Goal: Task Accomplishment & Management: Complete application form

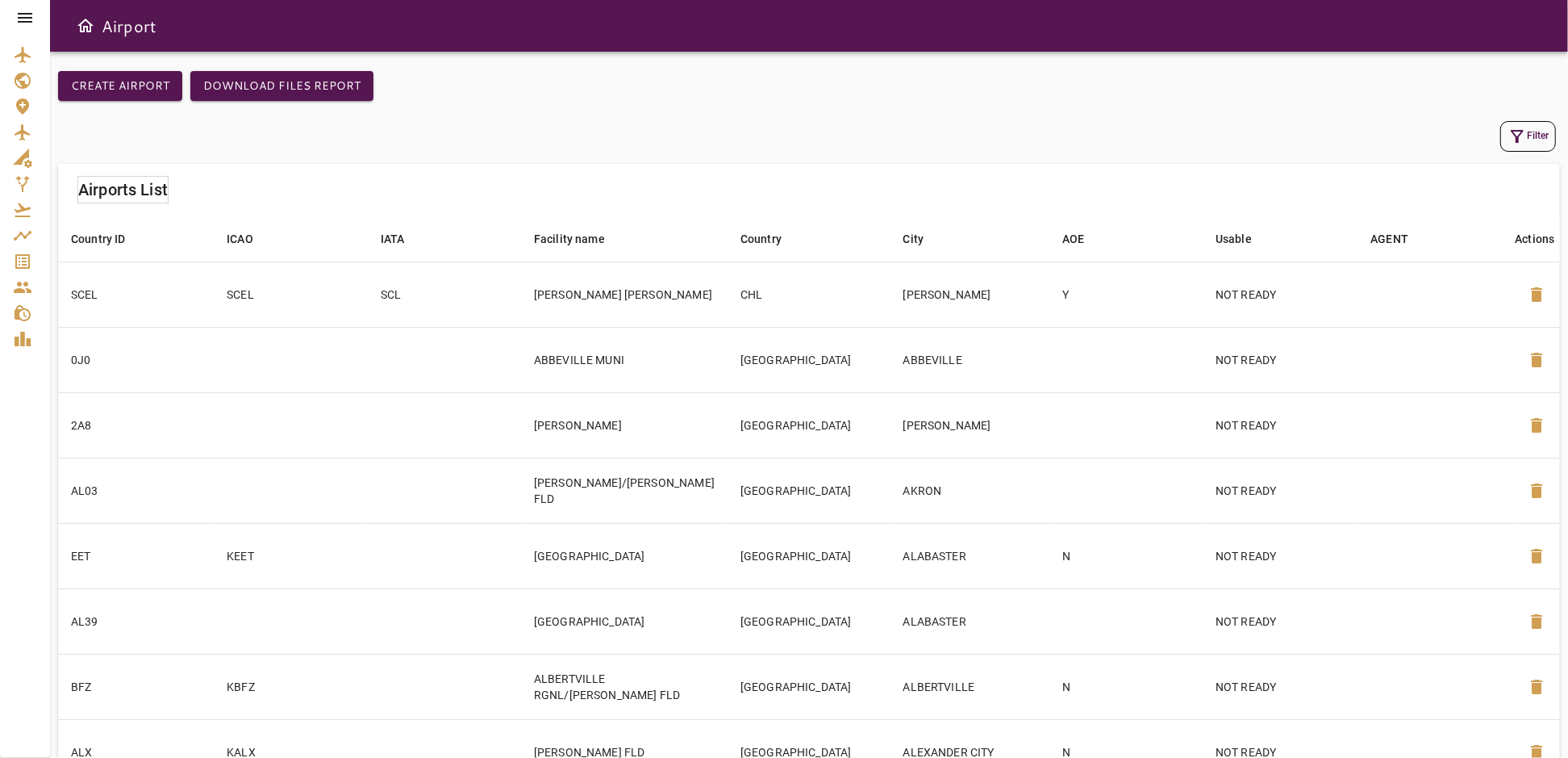
click at [25, 15] on icon at bounding box center [25, 18] width 19 height 19
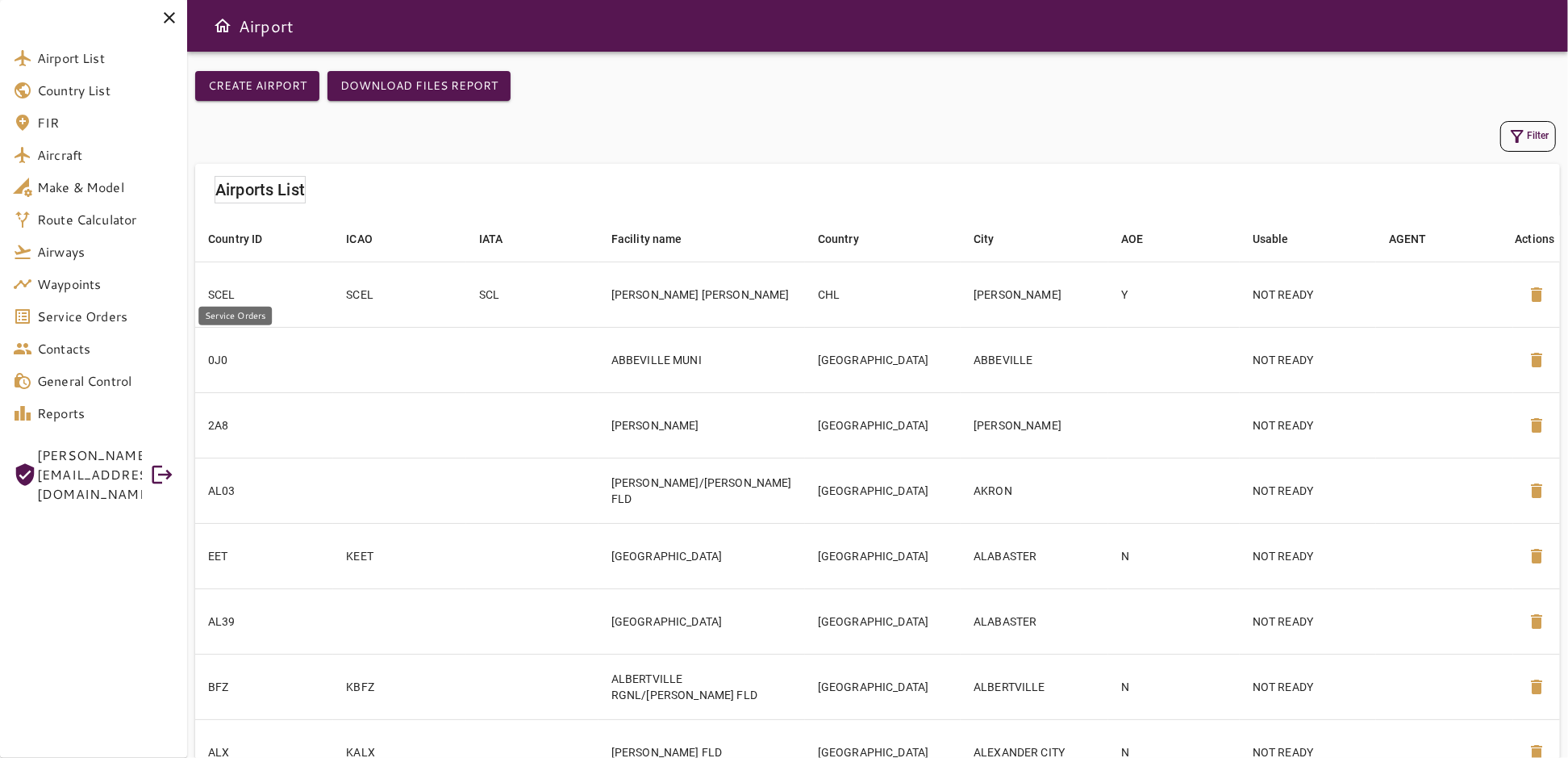
click at [75, 322] on span "Service Orders" at bounding box center [105, 317] width 137 height 19
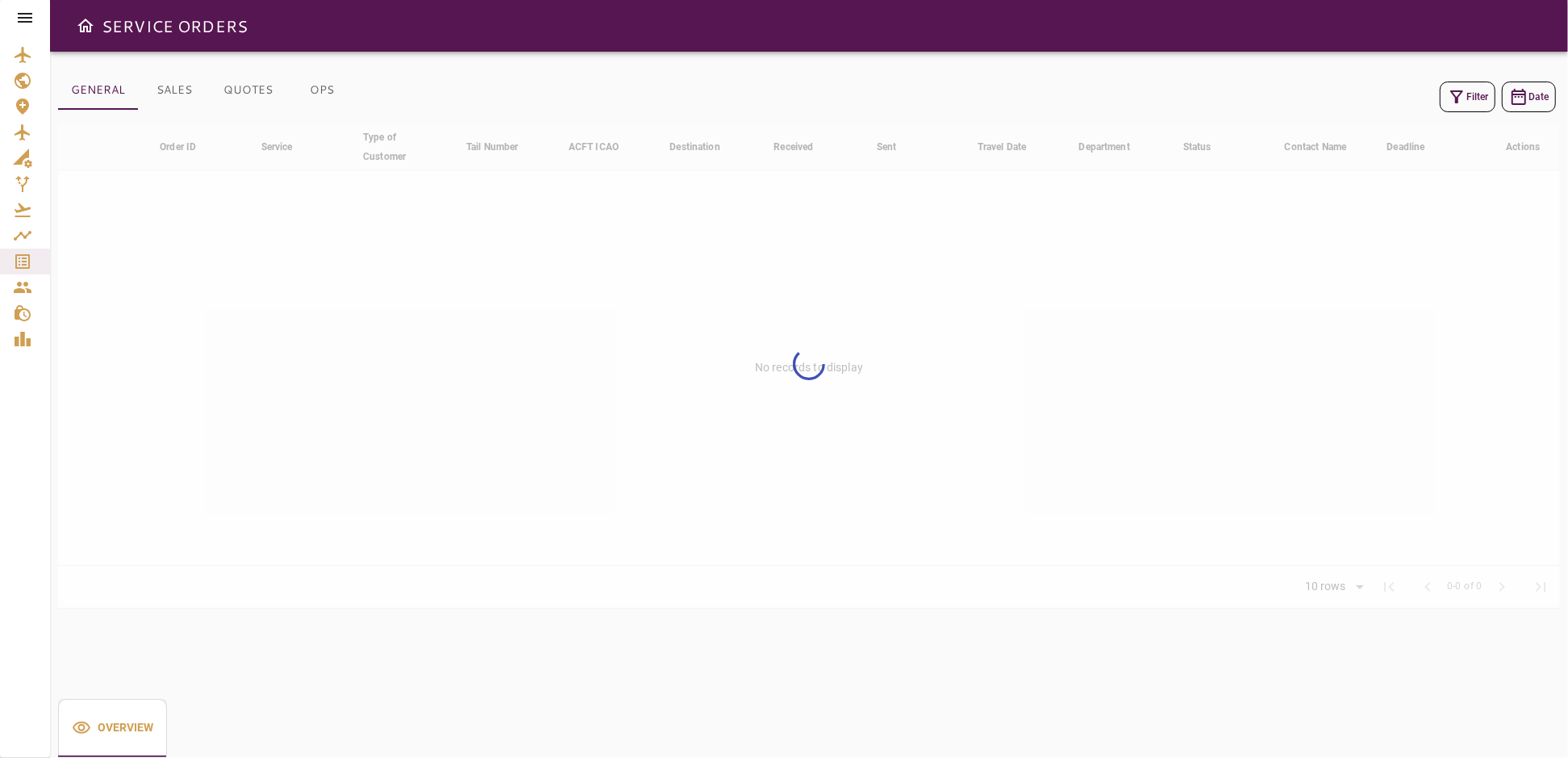
click at [16, 17] on icon at bounding box center [25, 18] width 19 height 19
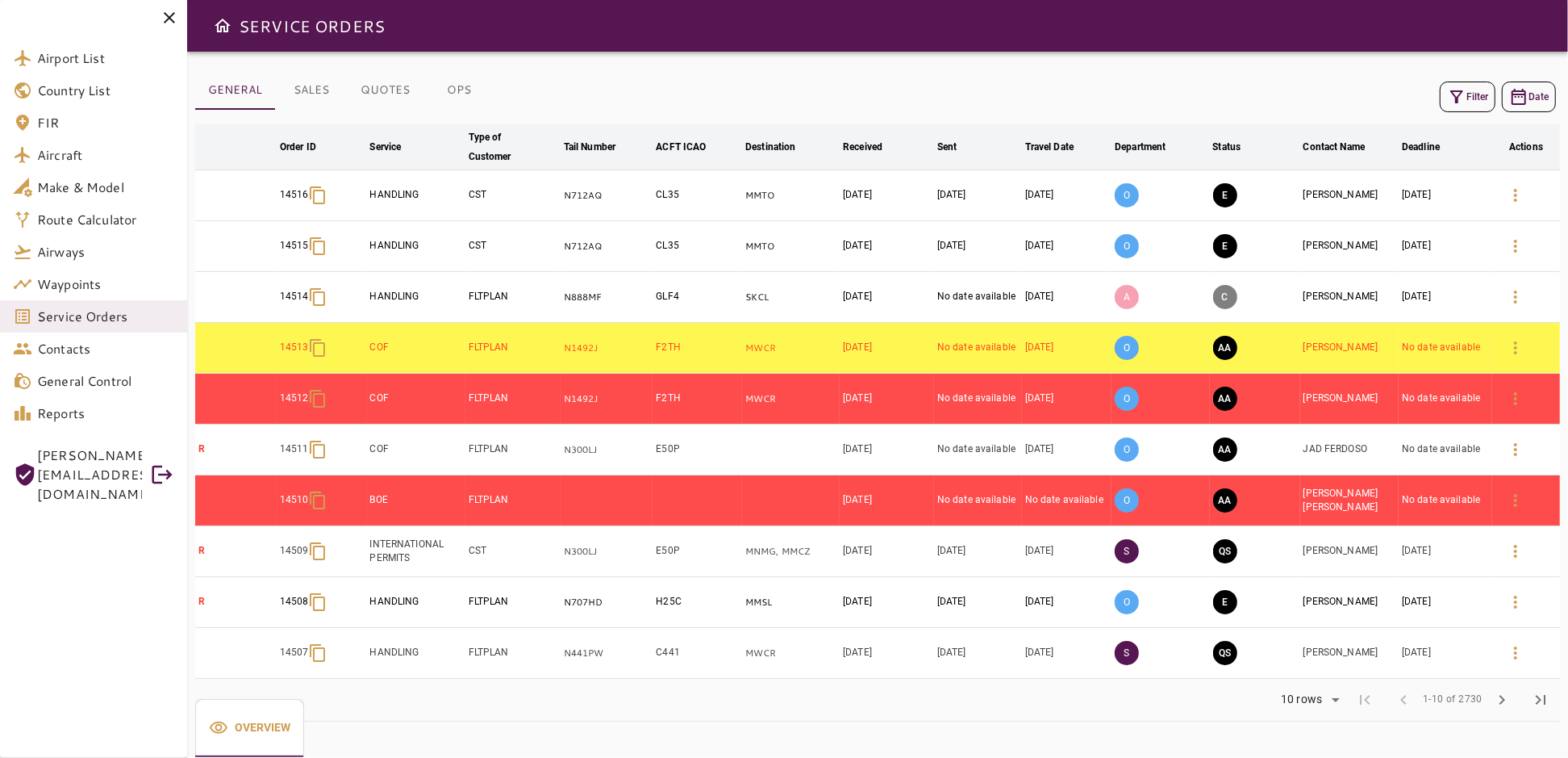
click at [1474, 99] on button "Filter" at bounding box center [1467, 97] width 56 height 31
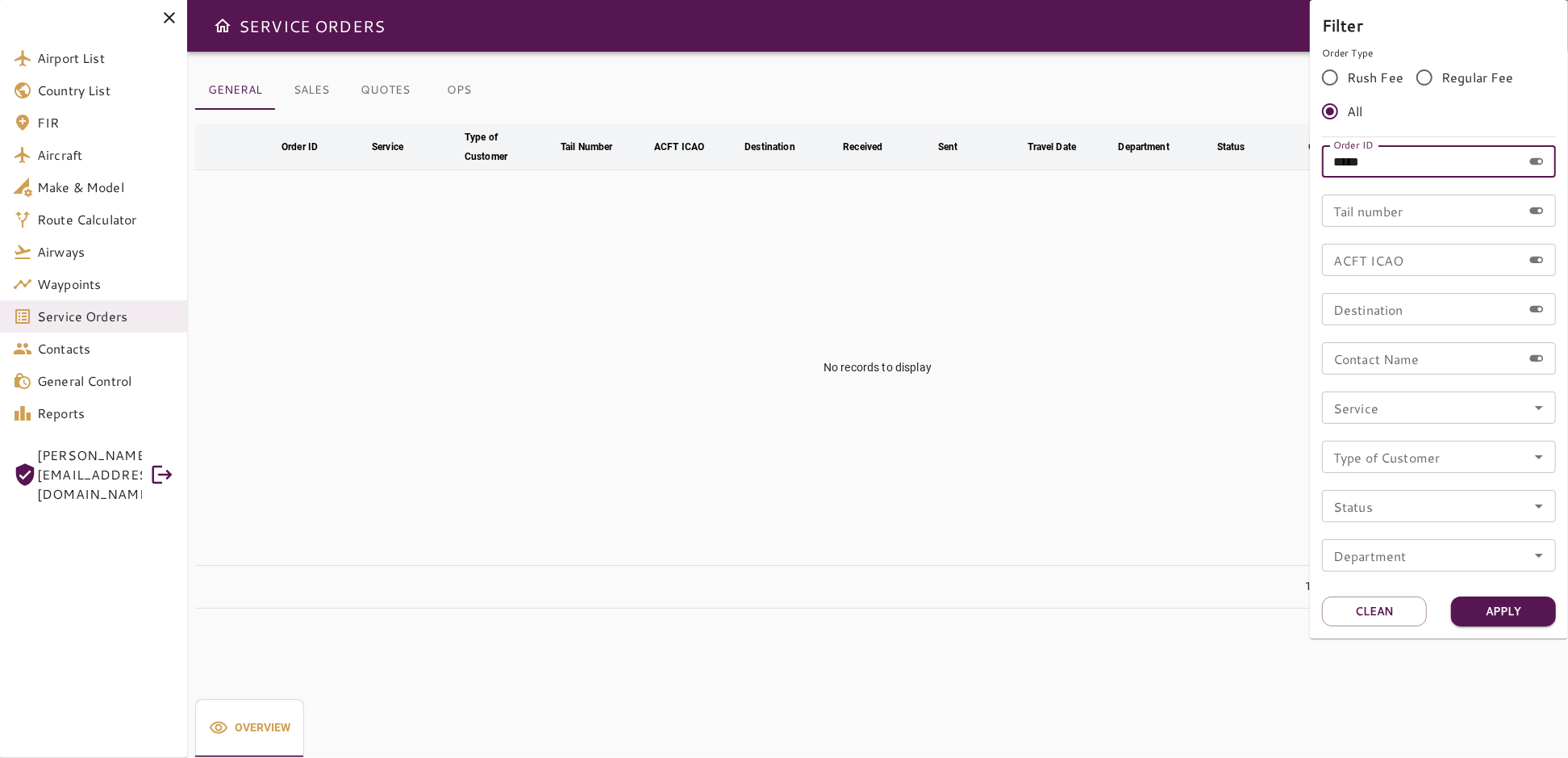
drag, startPoint x: 1396, startPoint y: 162, endPoint x: 1302, endPoint y: 168, distance: 94.2
click at [1302, 168] on div "Filter Order Type Rush Fee Regular Fee All Order ID ***** Order ID Tail number …" at bounding box center [784, 379] width 1568 height 758
type input "*****"
click at [1530, 616] on button "Apply" at bounding box center [1503, 611] width 105 height 30
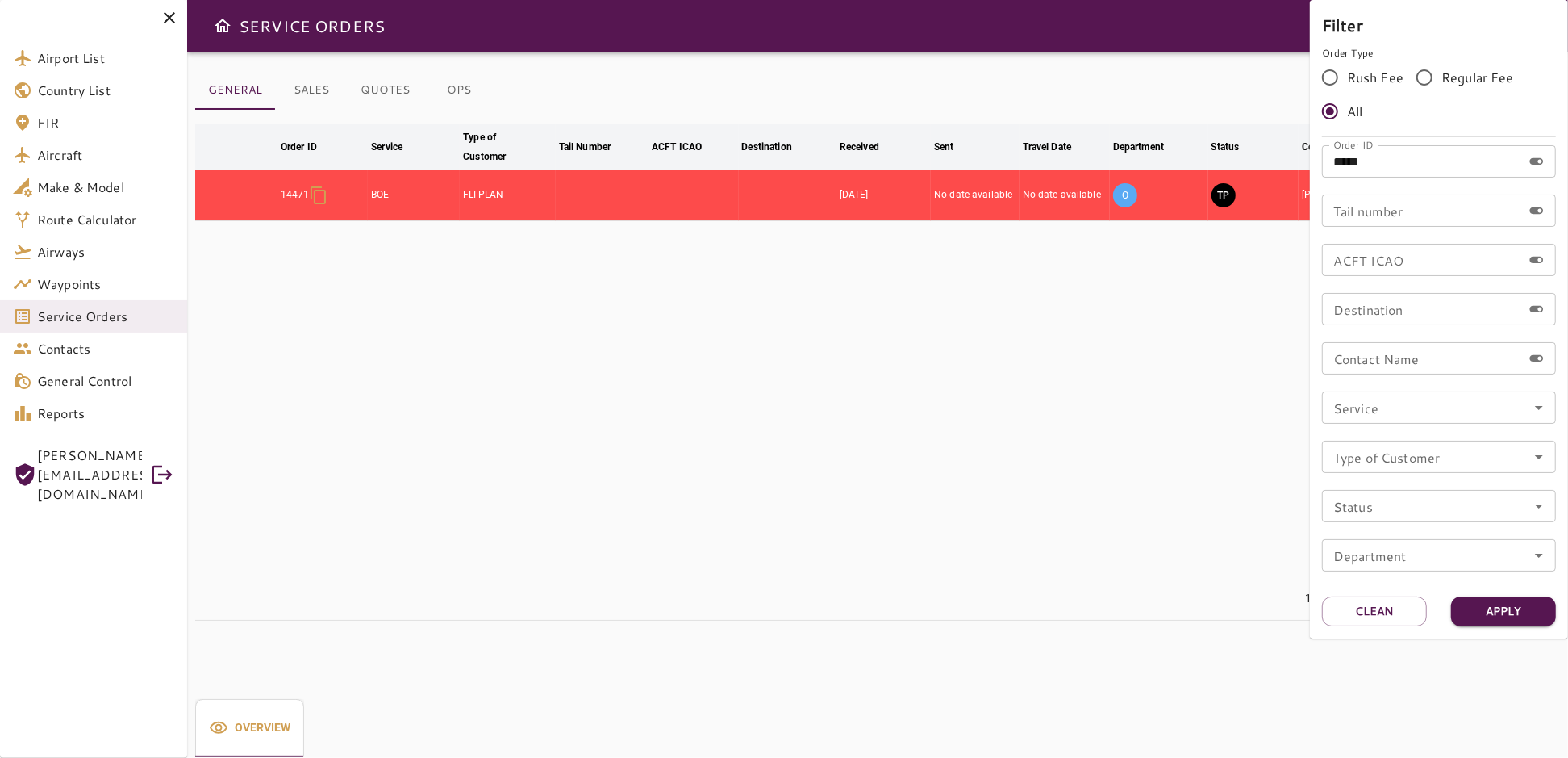
click at [977, 412] on div at bounding box center [784, 379] width 1568 height 758
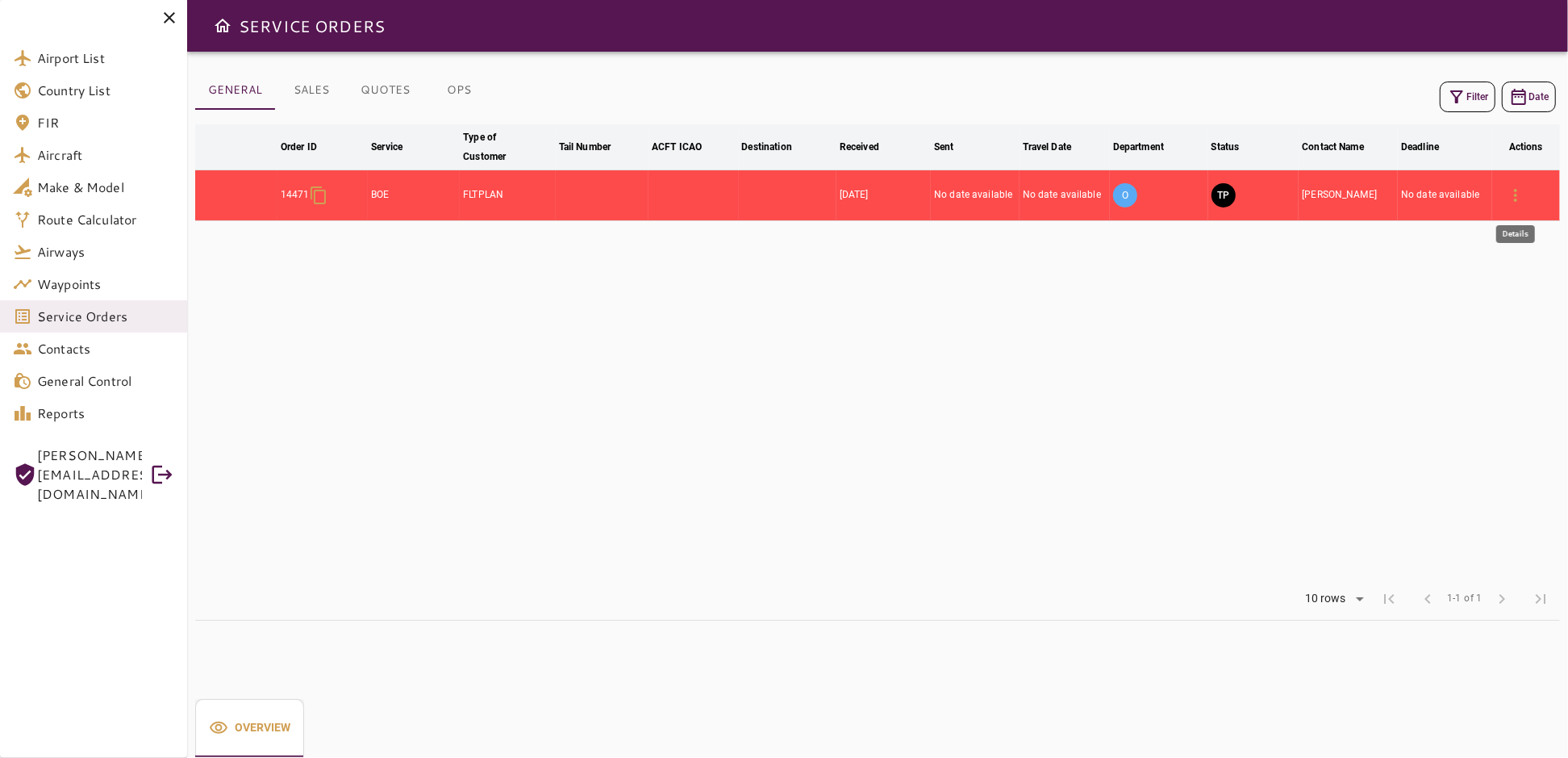
click at [1512, 193] on icon "button" at bounding box center [1515, 195] width 19 height 19
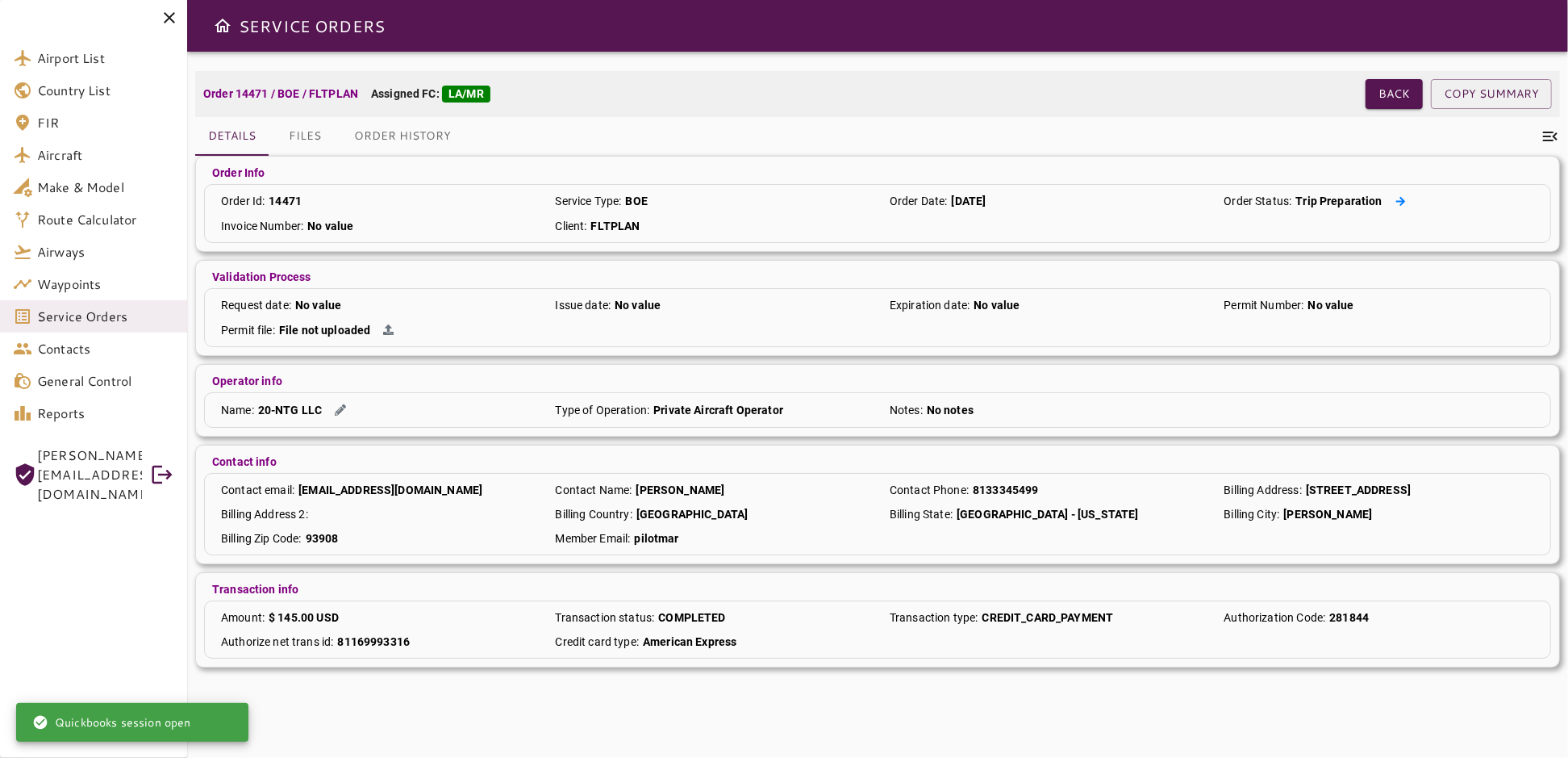
click at [1398, 199] on icon at bounding box center [1400, 201] width 11 height 11
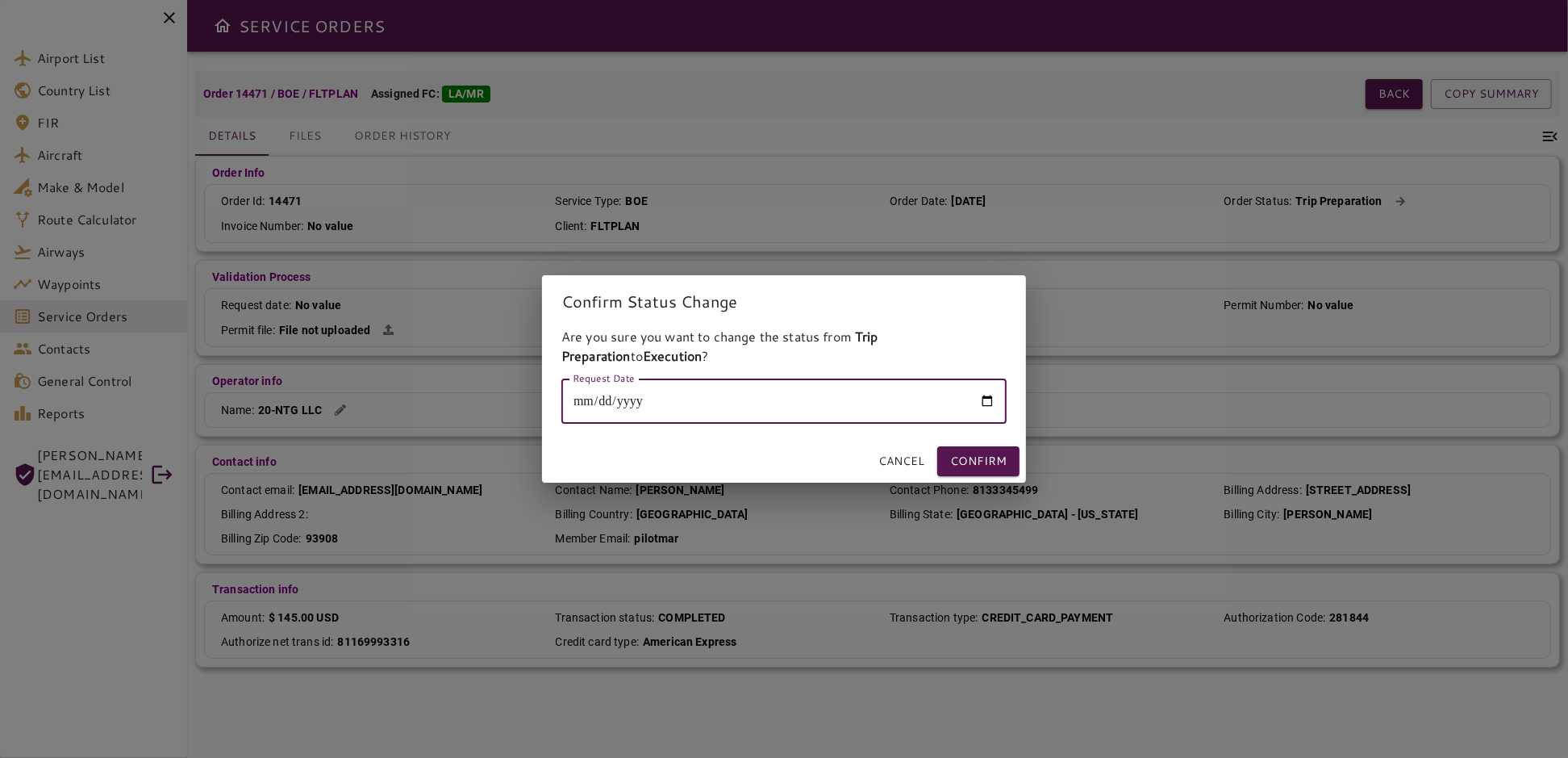
click at [992, 402] on input "Request Date" at bounding box center [784, 401] width 445 height 45
type input "**********"
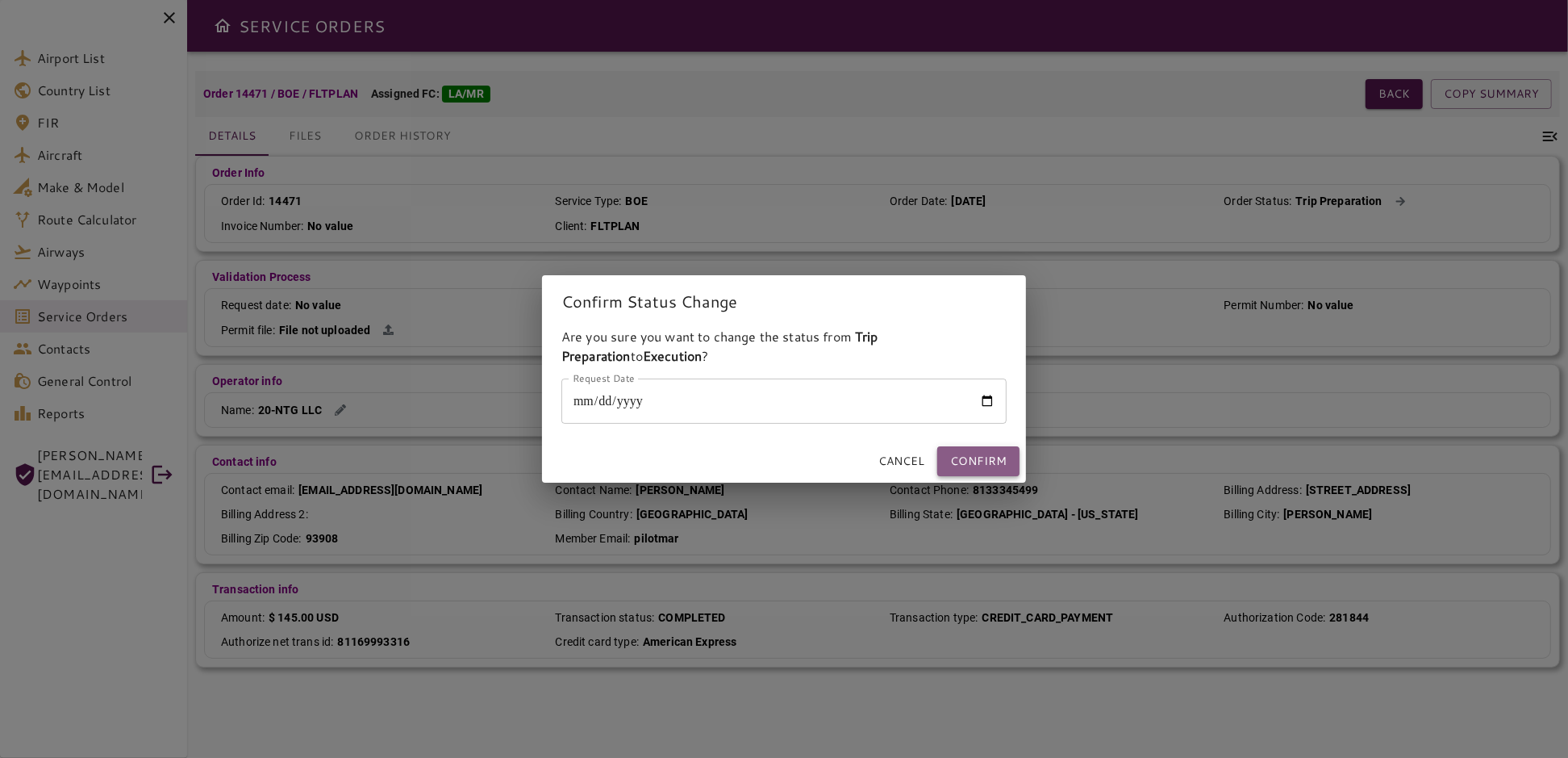
click at [1006, 465] on button "Confirm" at bounding box center [979, 461] width 83 height 30
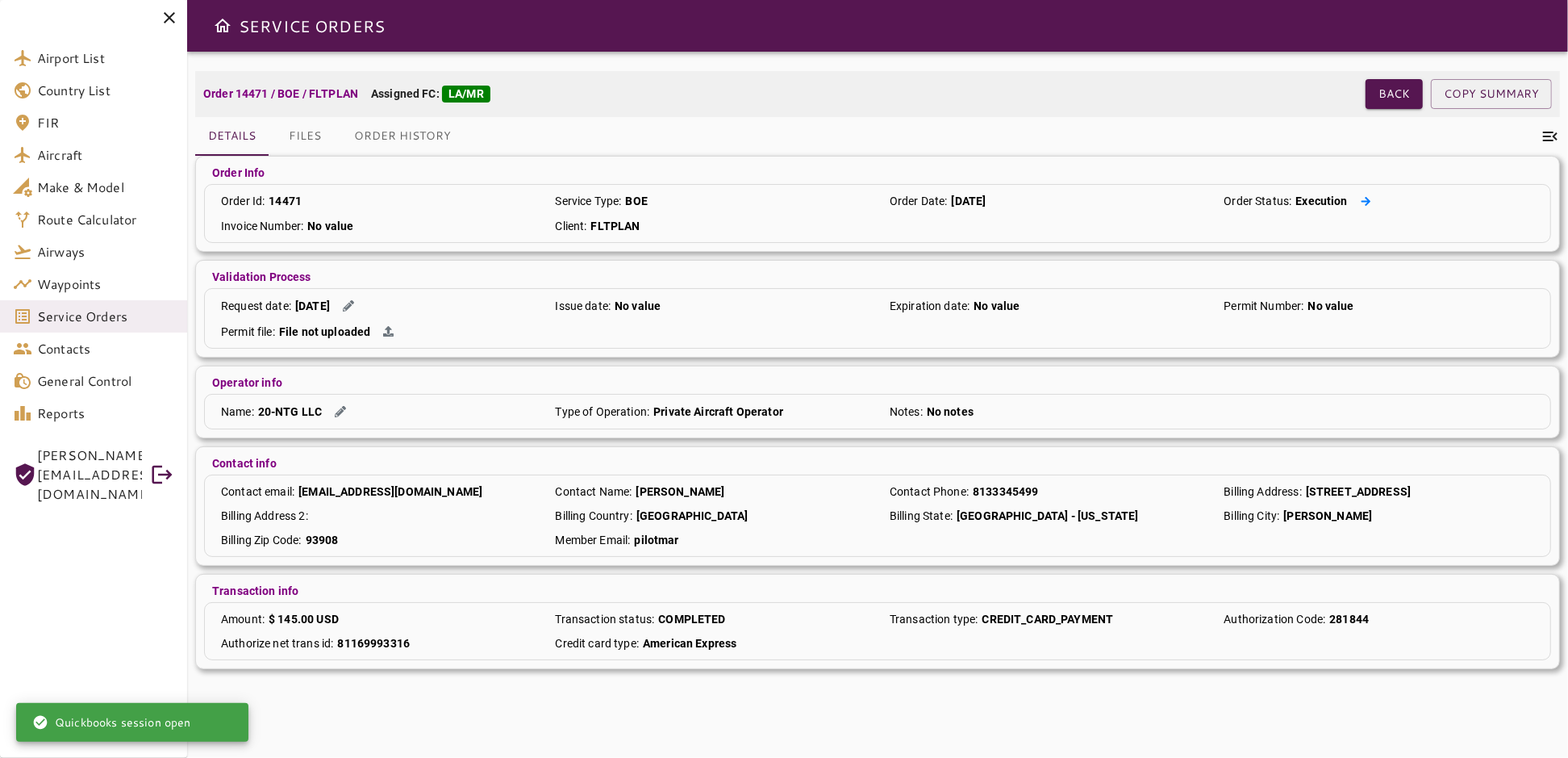
click at [1362, 199] on icon at bounding box center [1366, 201] width 11 height 11
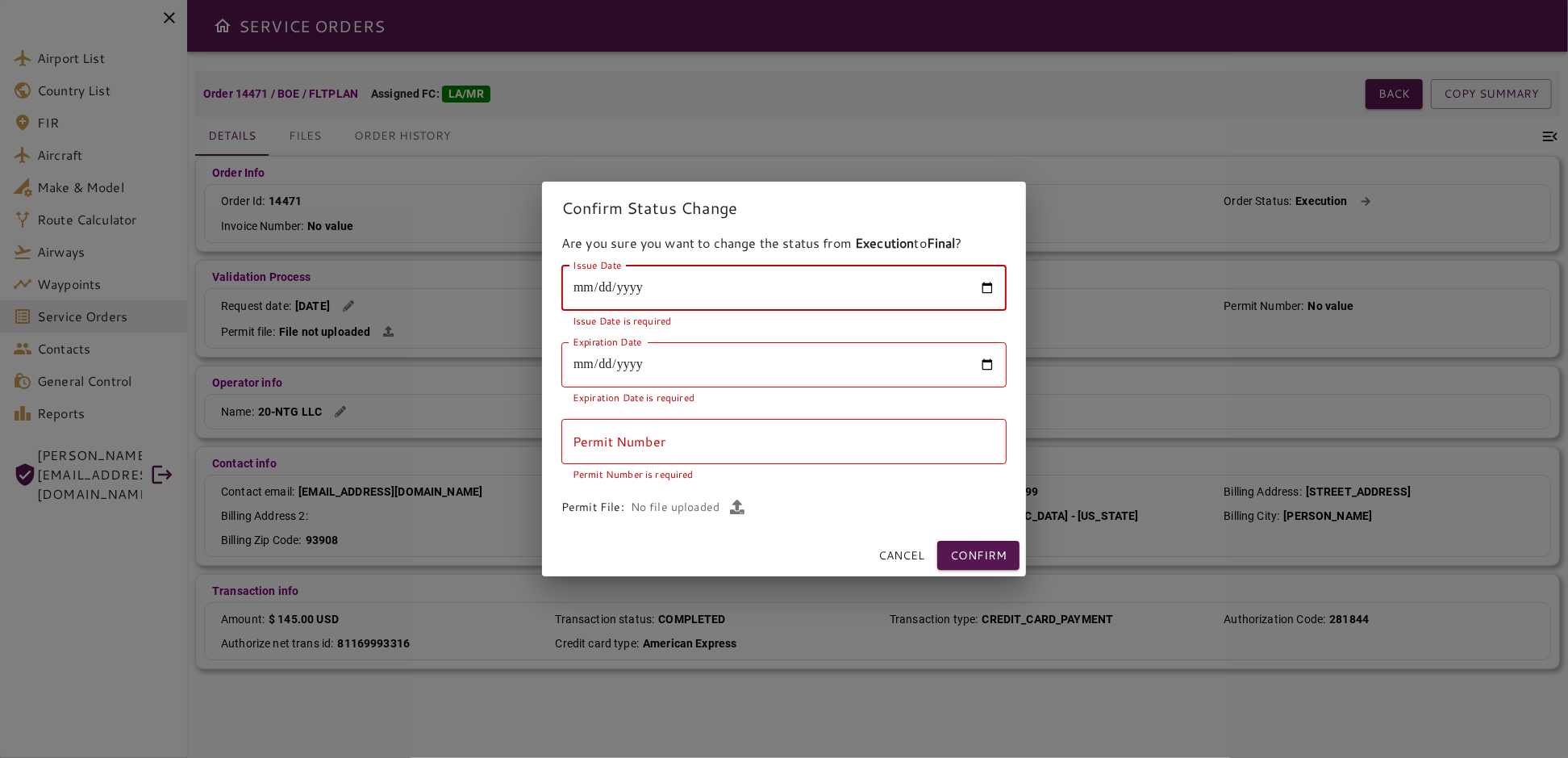
click at [982, 287] on input "Issue Date" at bounding box center [784, 288] width 445 height 45
type input "**********"
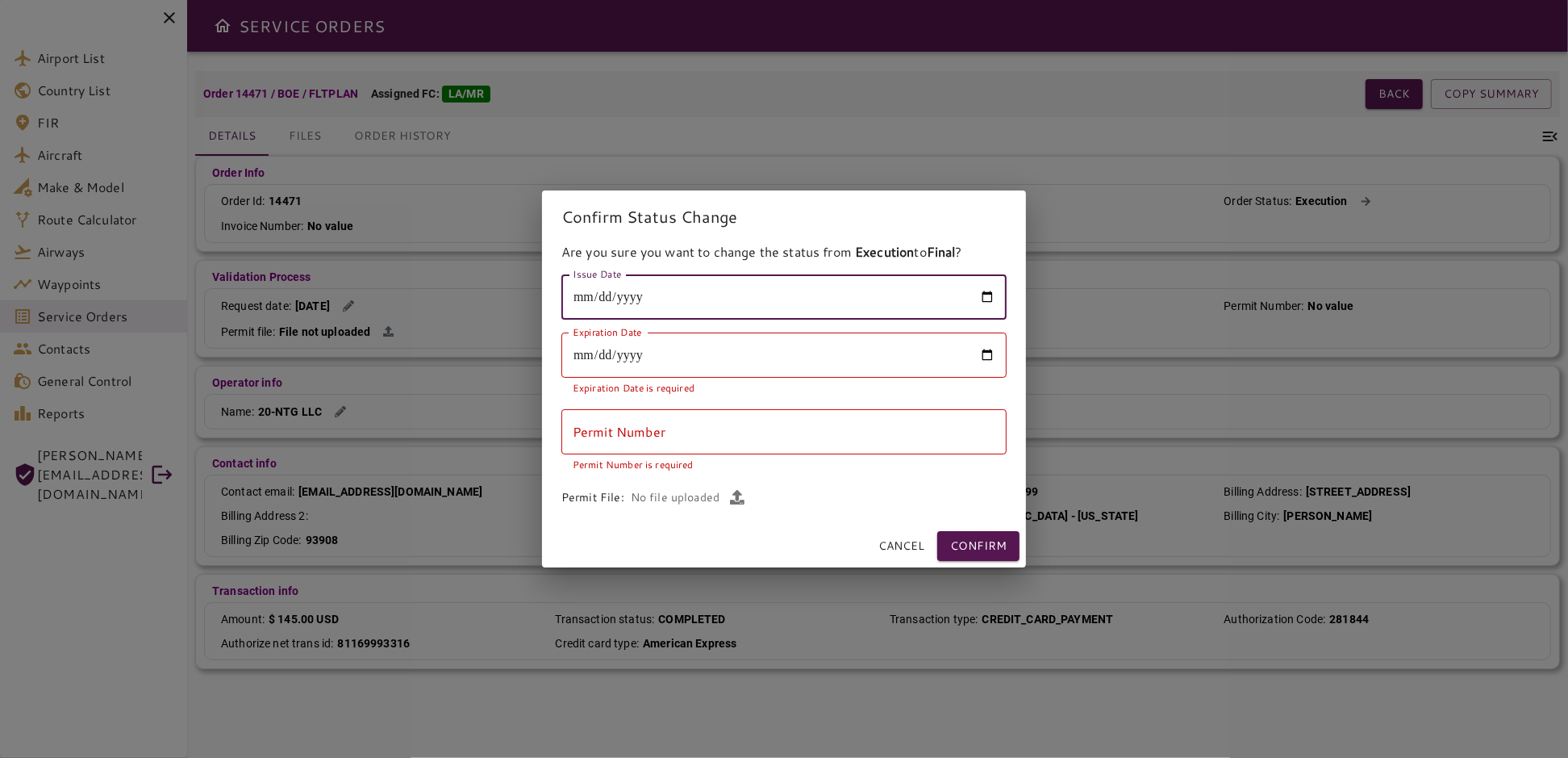
click at [992, 356] on input "Expiration Date" at bounding box center [784, 355] width 445 height 45
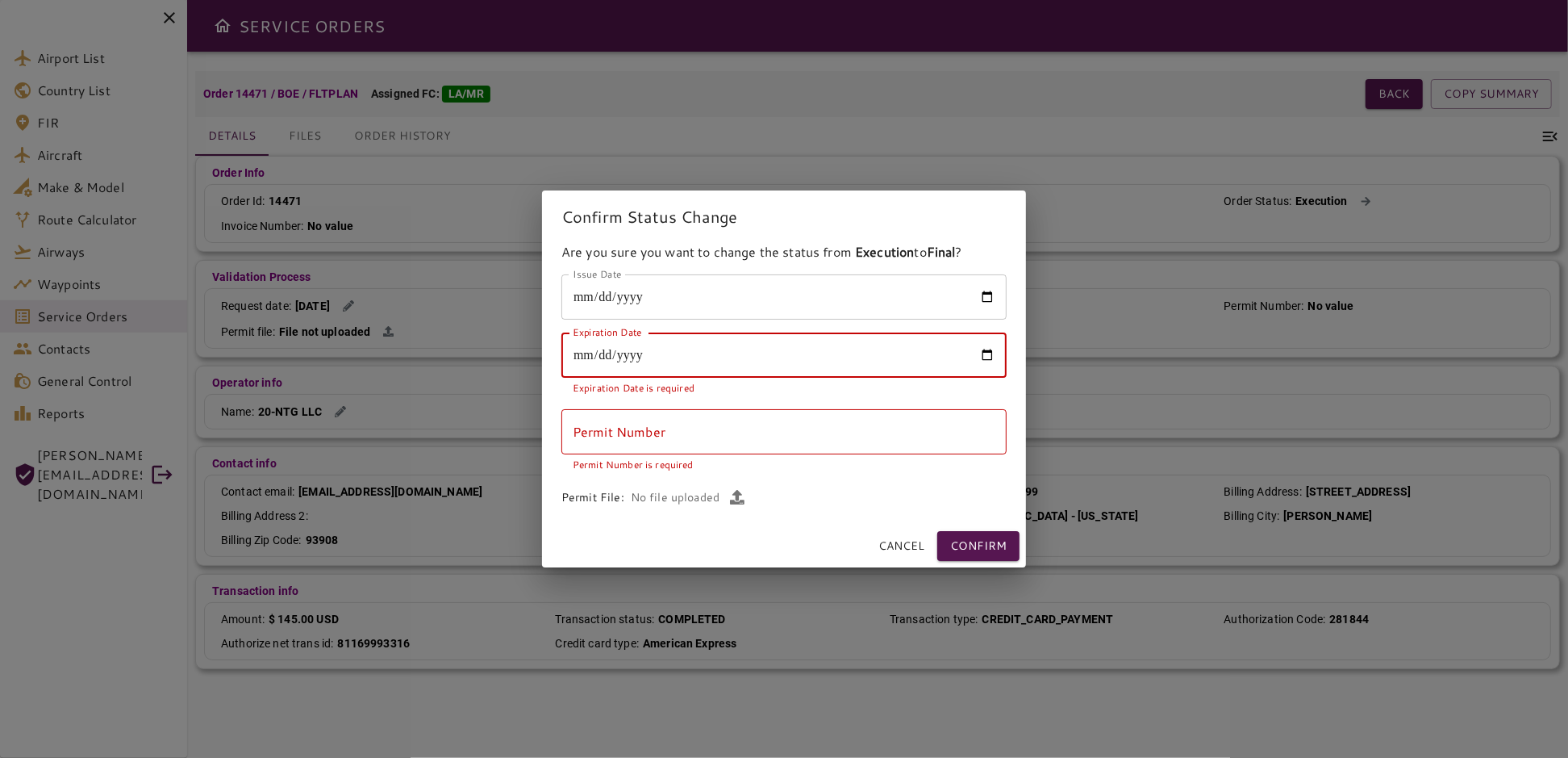
type input "**********"
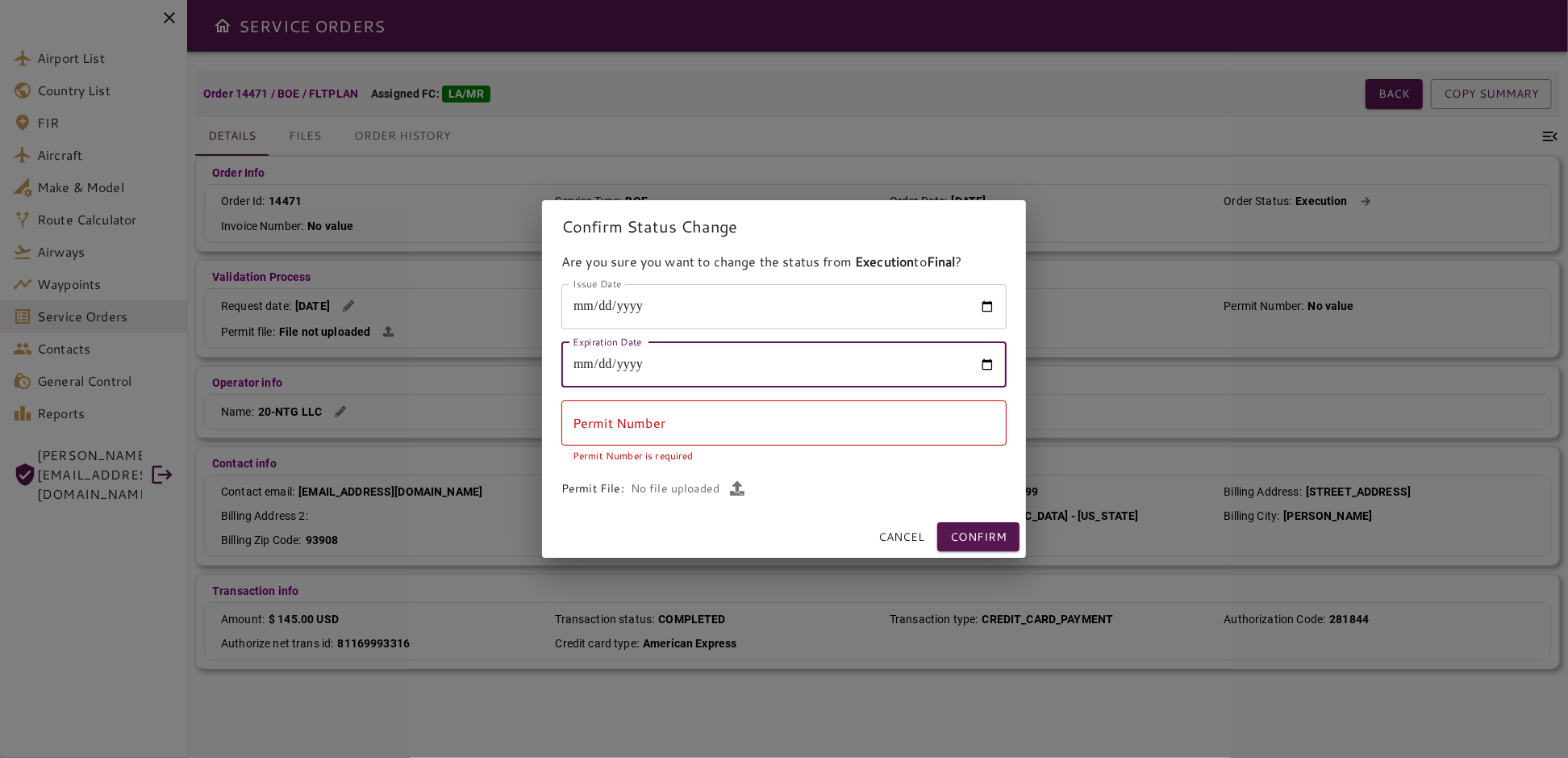
click at [700, 429] on input "Permit Number" at bounding box center [784, 423] width 445 height 45
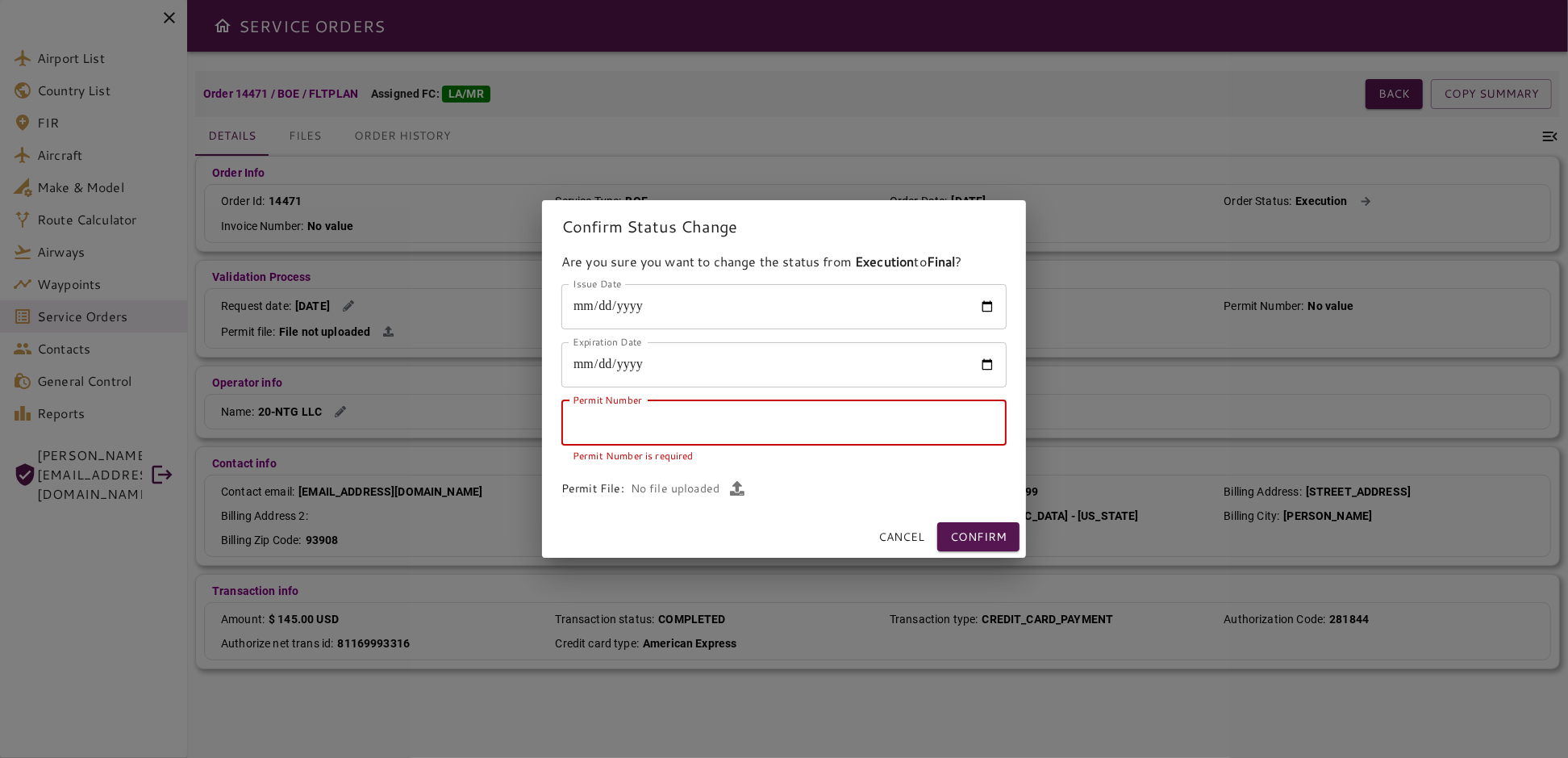
paste input "******"
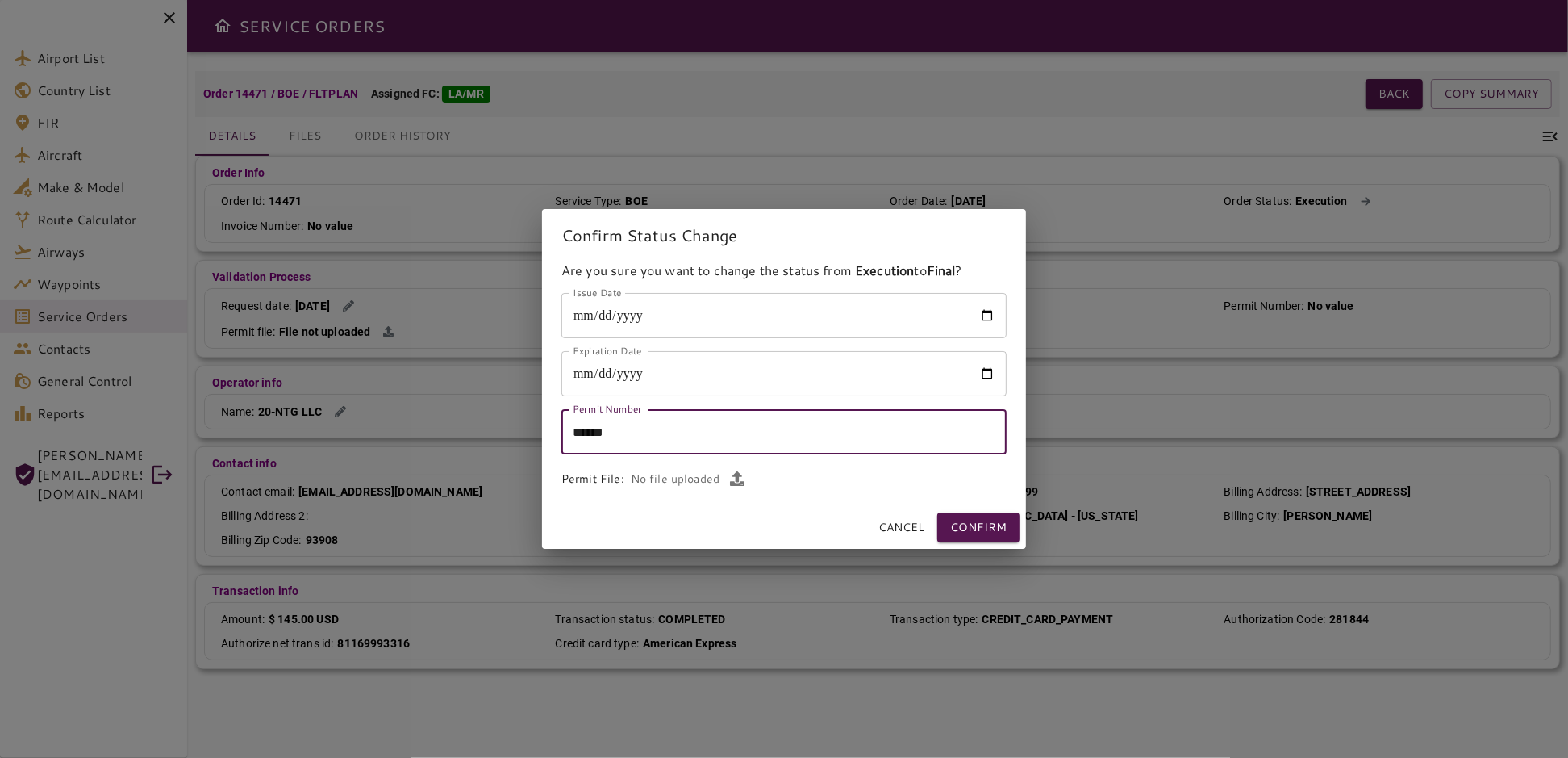
type input "******"
click at [949, 526] on button "Confirm" at bounding box center [979, 527] width 83 height 30
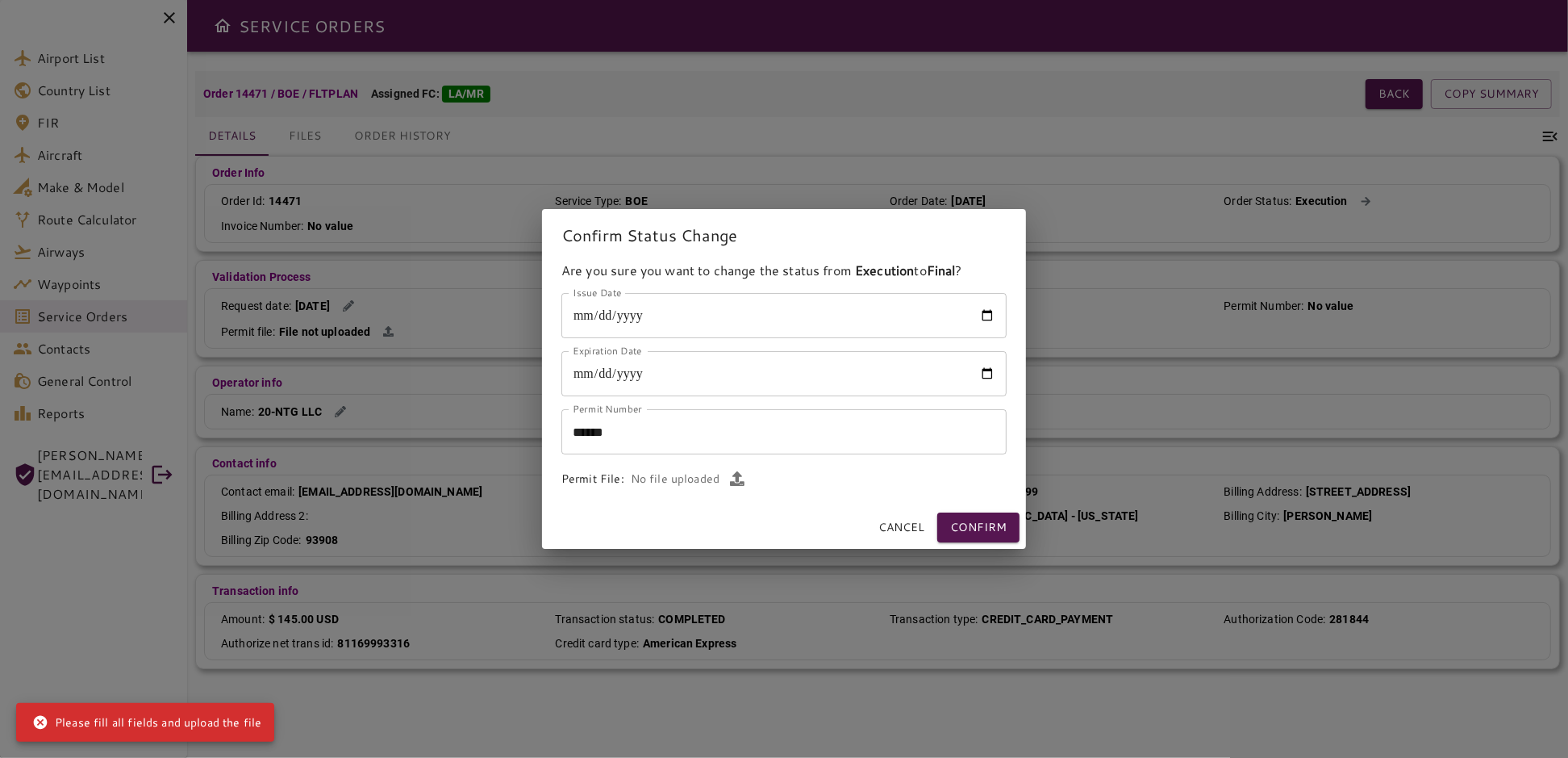
click at [733, 479] on icon "button" at bounding box center [737, 479] width 15 height 15
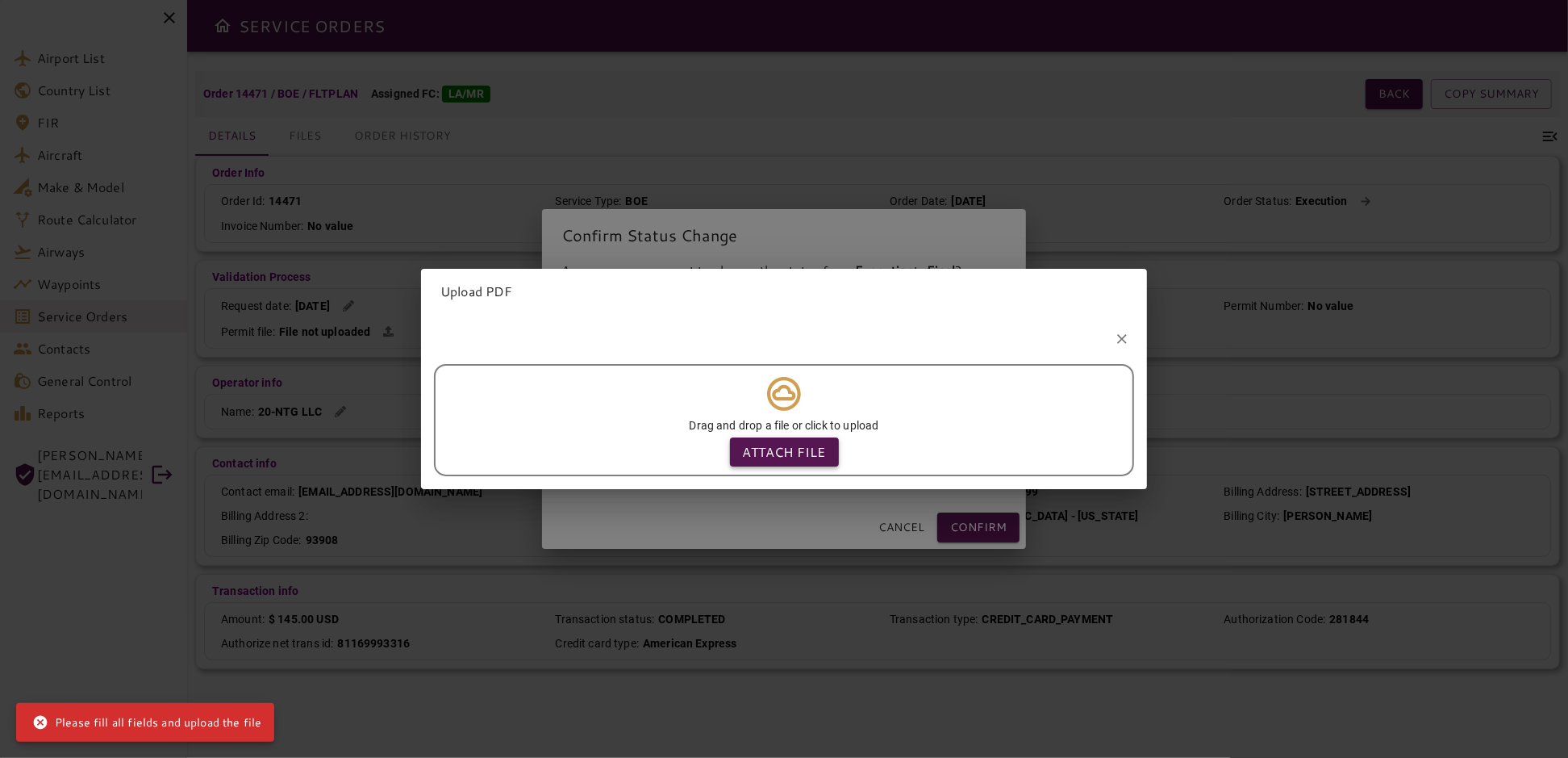
click at [798, 444] on p "Attach file" at bounding box center [784, 452] width 83 height 19
click at [0, 0] on input "Attach file" at bounding box center [0, 0] width 0 height 0
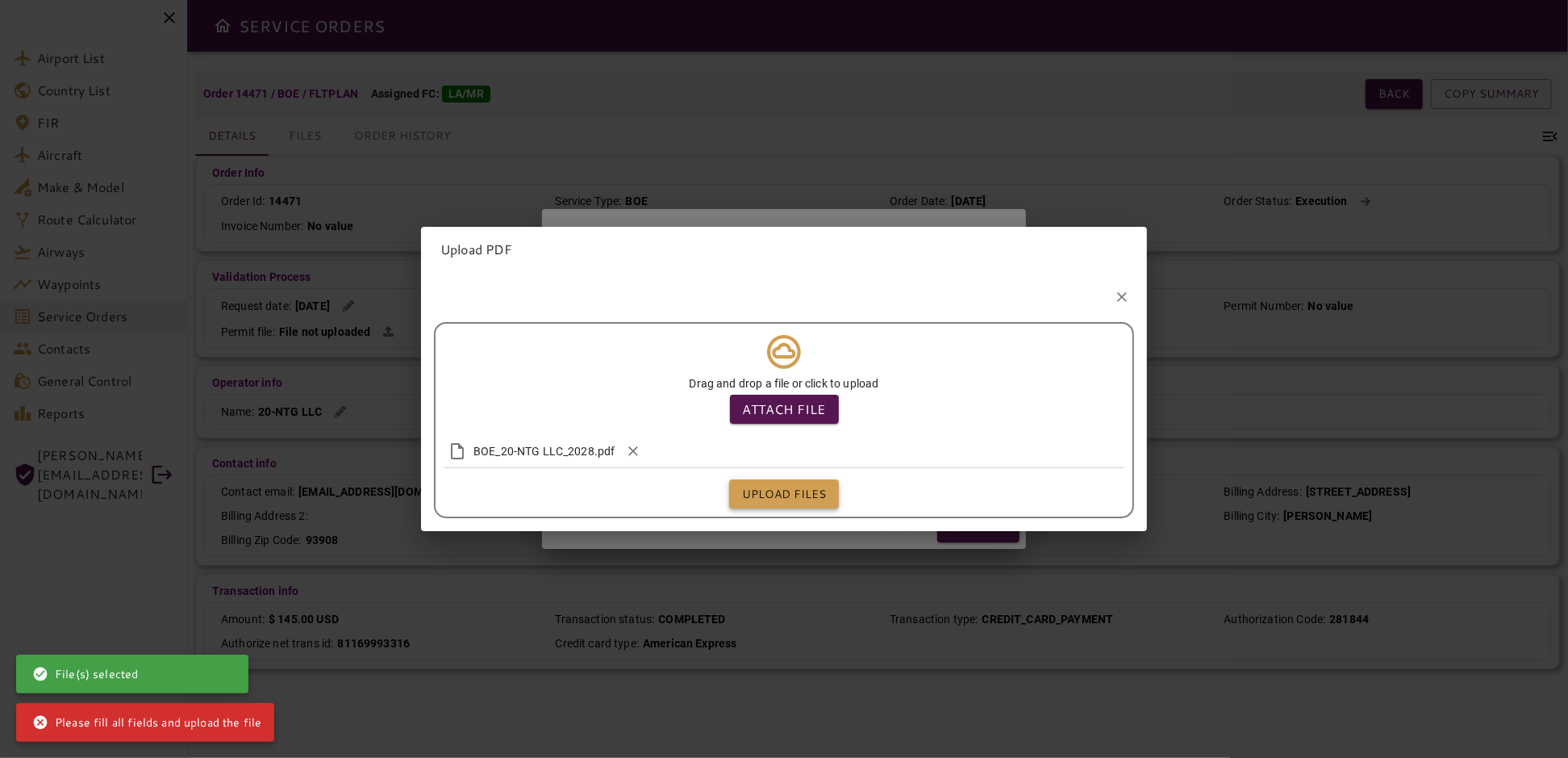
click at [792, 488] on button "Upload files" at bounding box center [784, 494] width 110 height 30
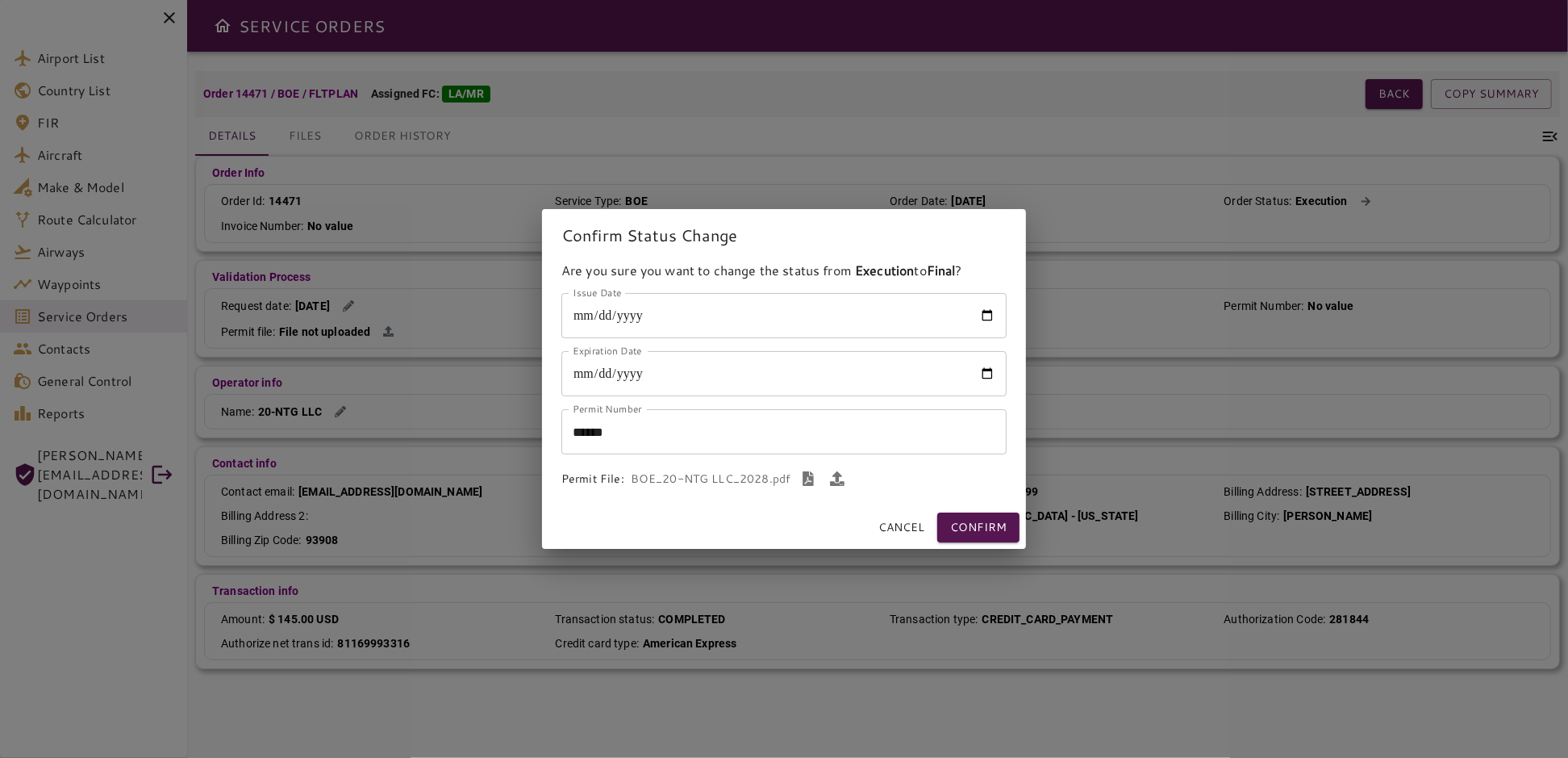
click at [801, 477] on icon "button" at bounding box center [808, 479] width 15 height 15
click at [839, 478] on icon "button" at bounding box center [837, 479] width 15 height 15
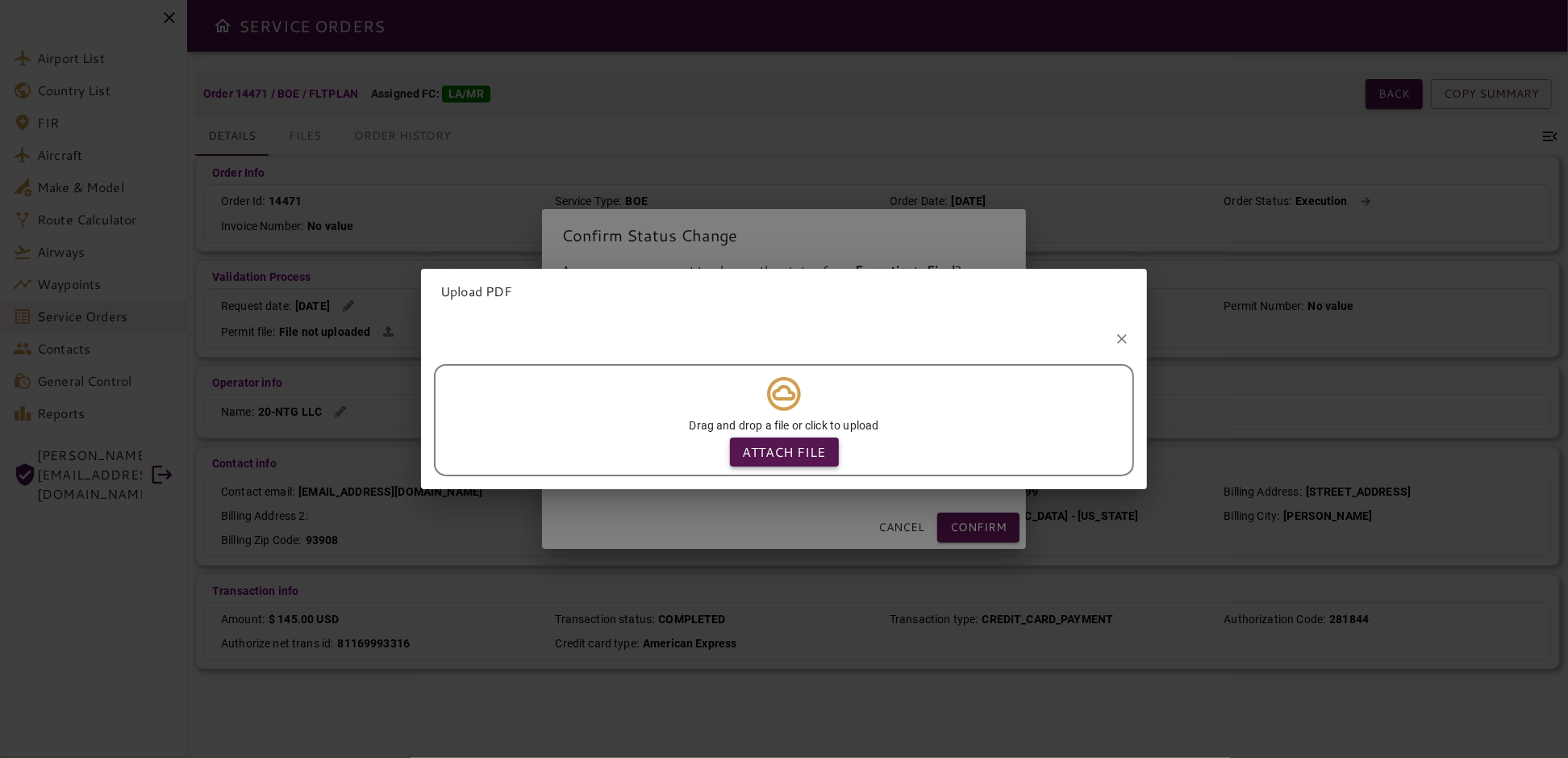
click at [781, 449] on p "Attach file" at bounding box center [784, 452] width 83 height 19
click at [0, 0] on input "Attach file" at bounding box center [0, 0] width 0 height 0
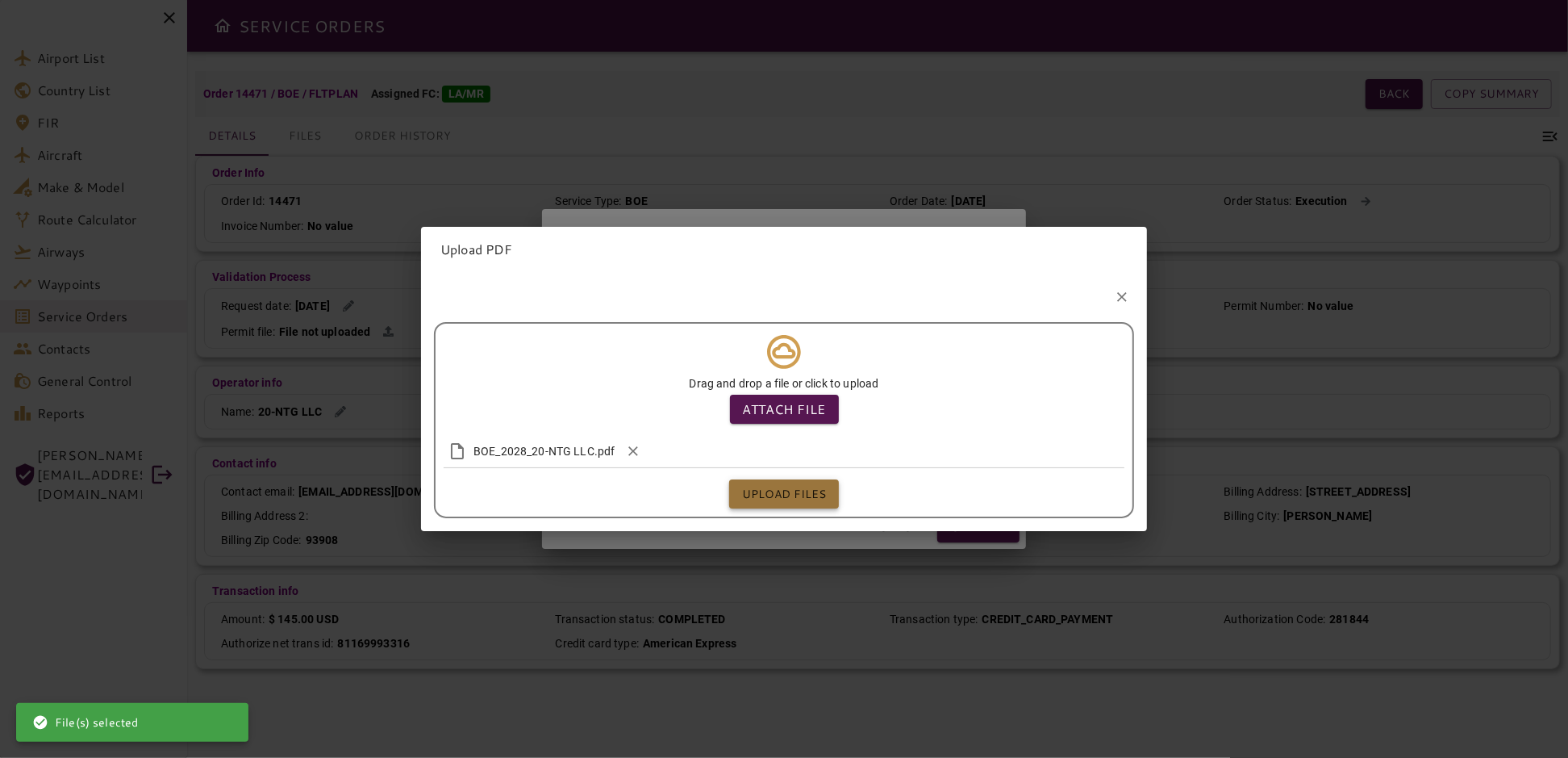
click at [794, 484] on button "Upload files" at bounding box center [784, 494] width 110 height 30
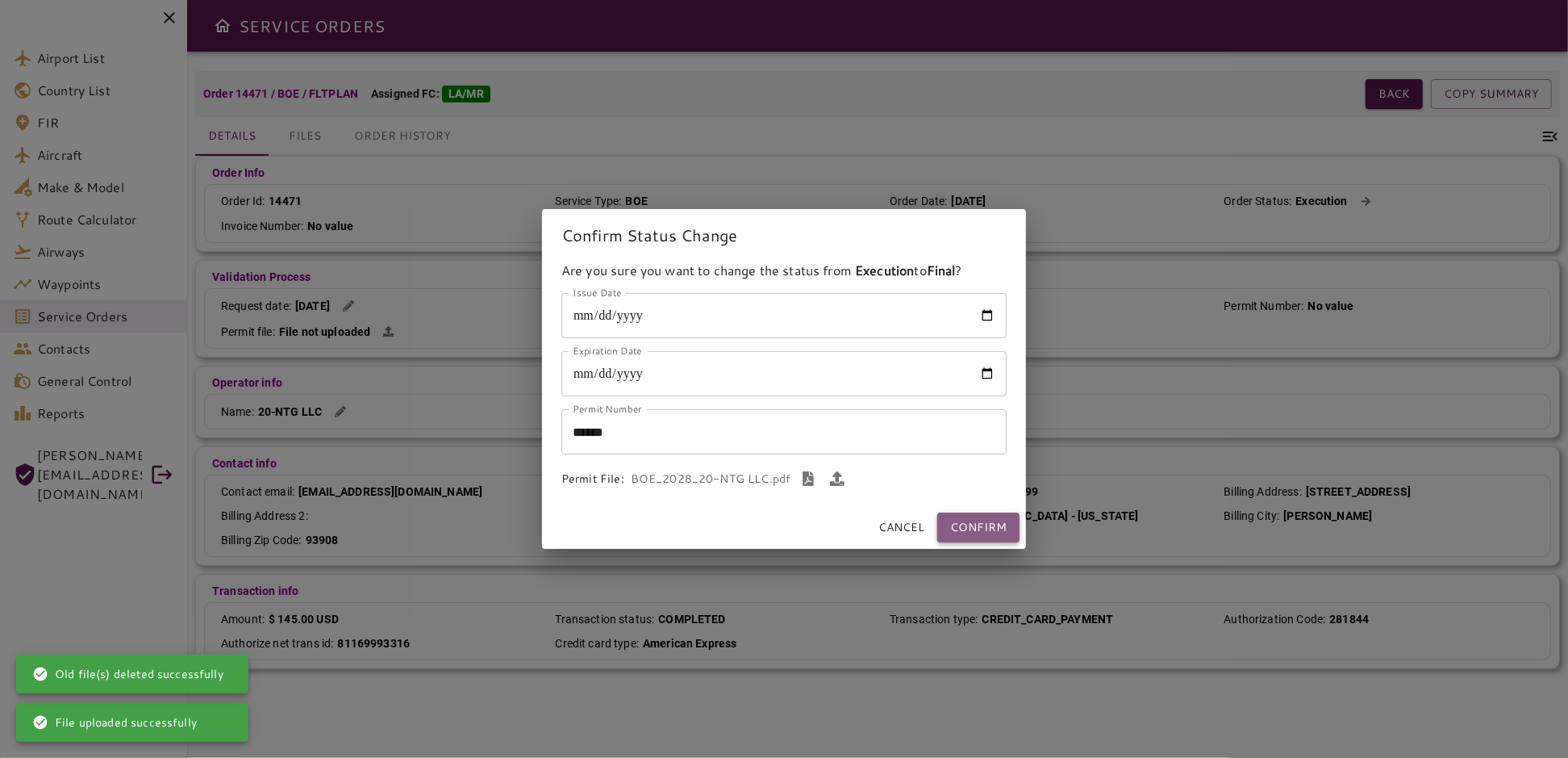
click at [963, 525] on button "Confirm" at bounding box center [979, 527] width 83 height 30
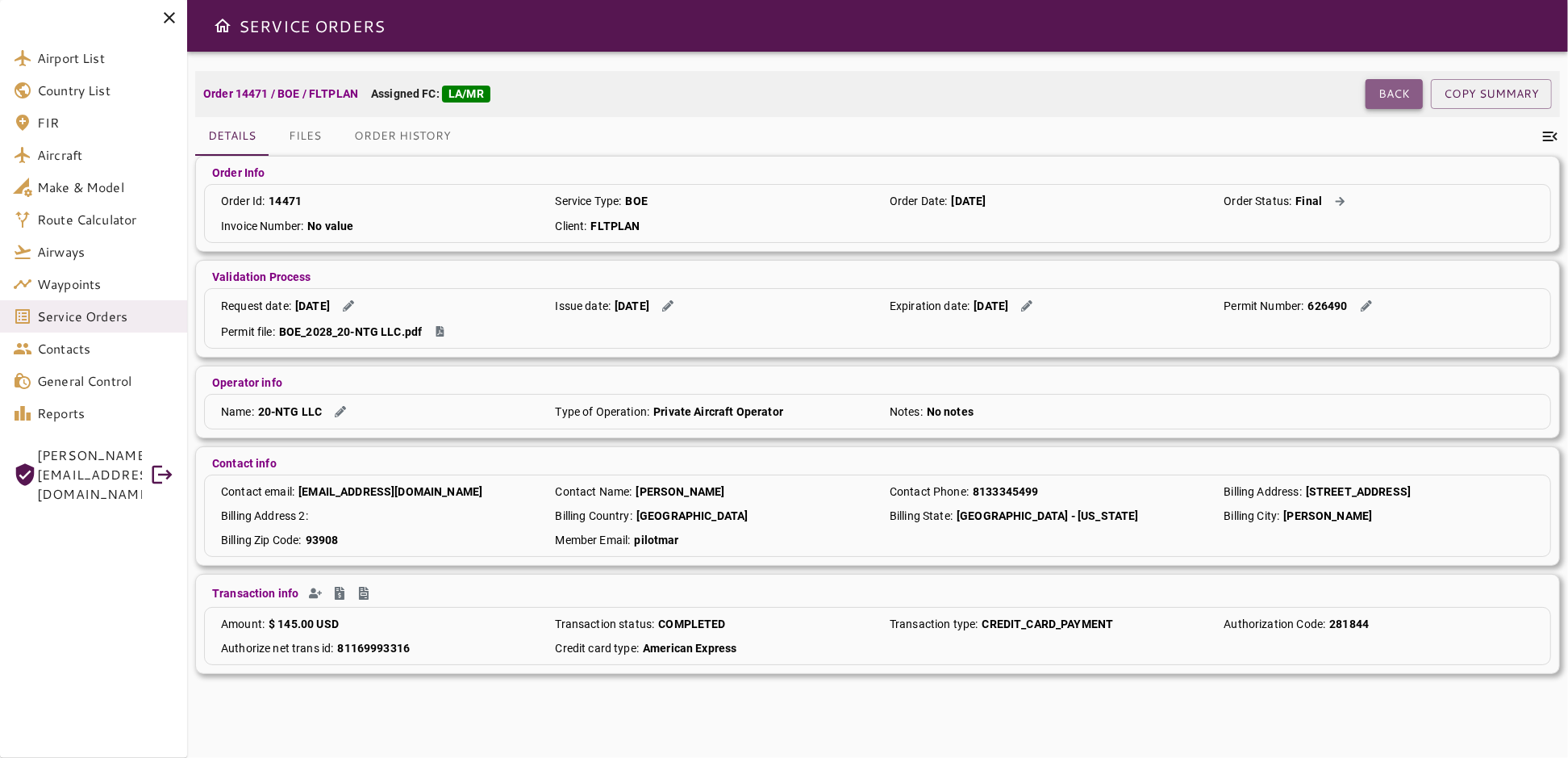
click at [1384, 86] on button "Back" at bounding box center [1394, 94] width 57 height 30
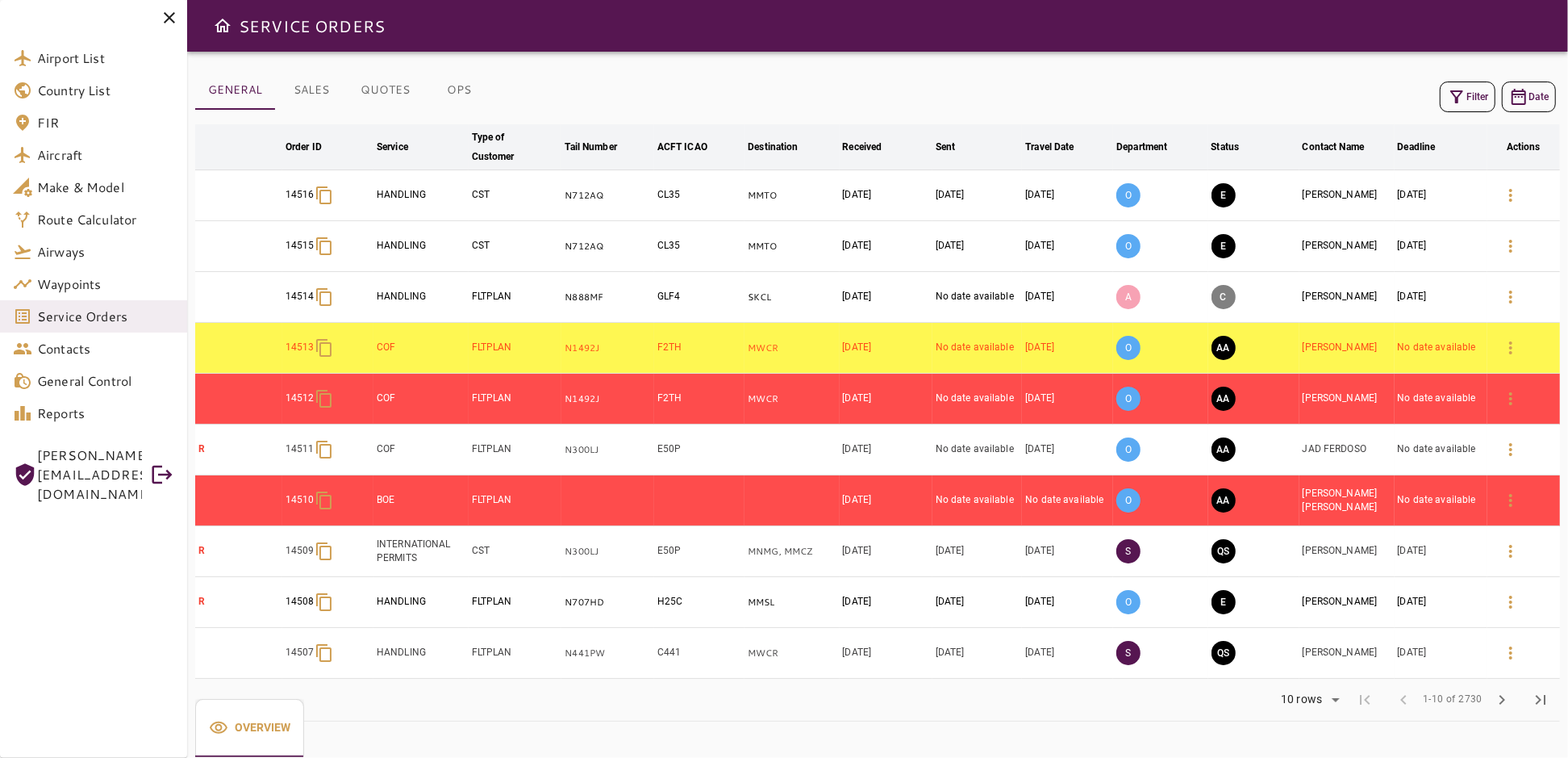
click at [1493, 92] on button "Filter" at bounding box center [1467, 97] width 56 height 31
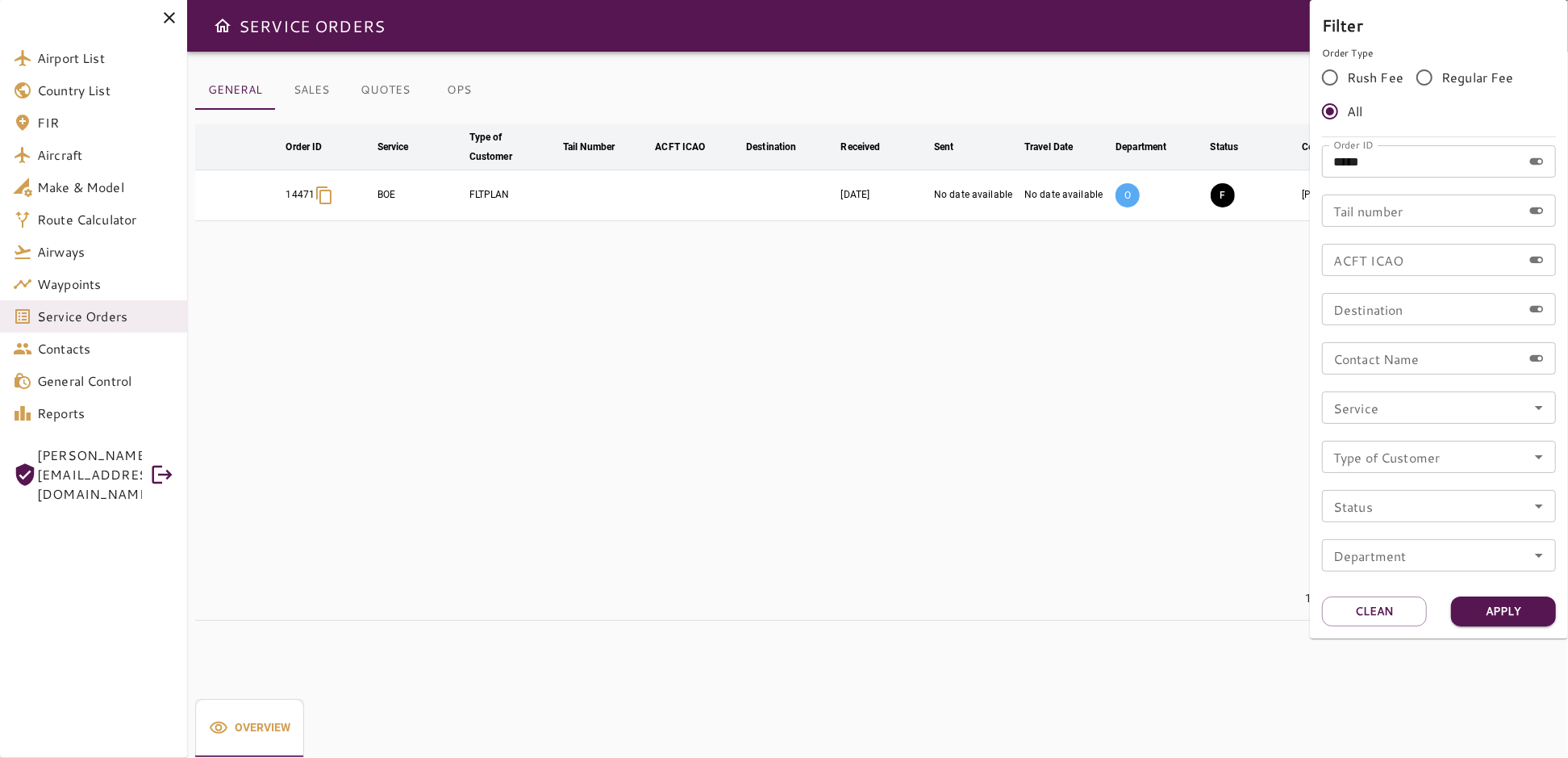
click at [1111, 346] on div at bounding box center [784, 379] width 1568 height 758
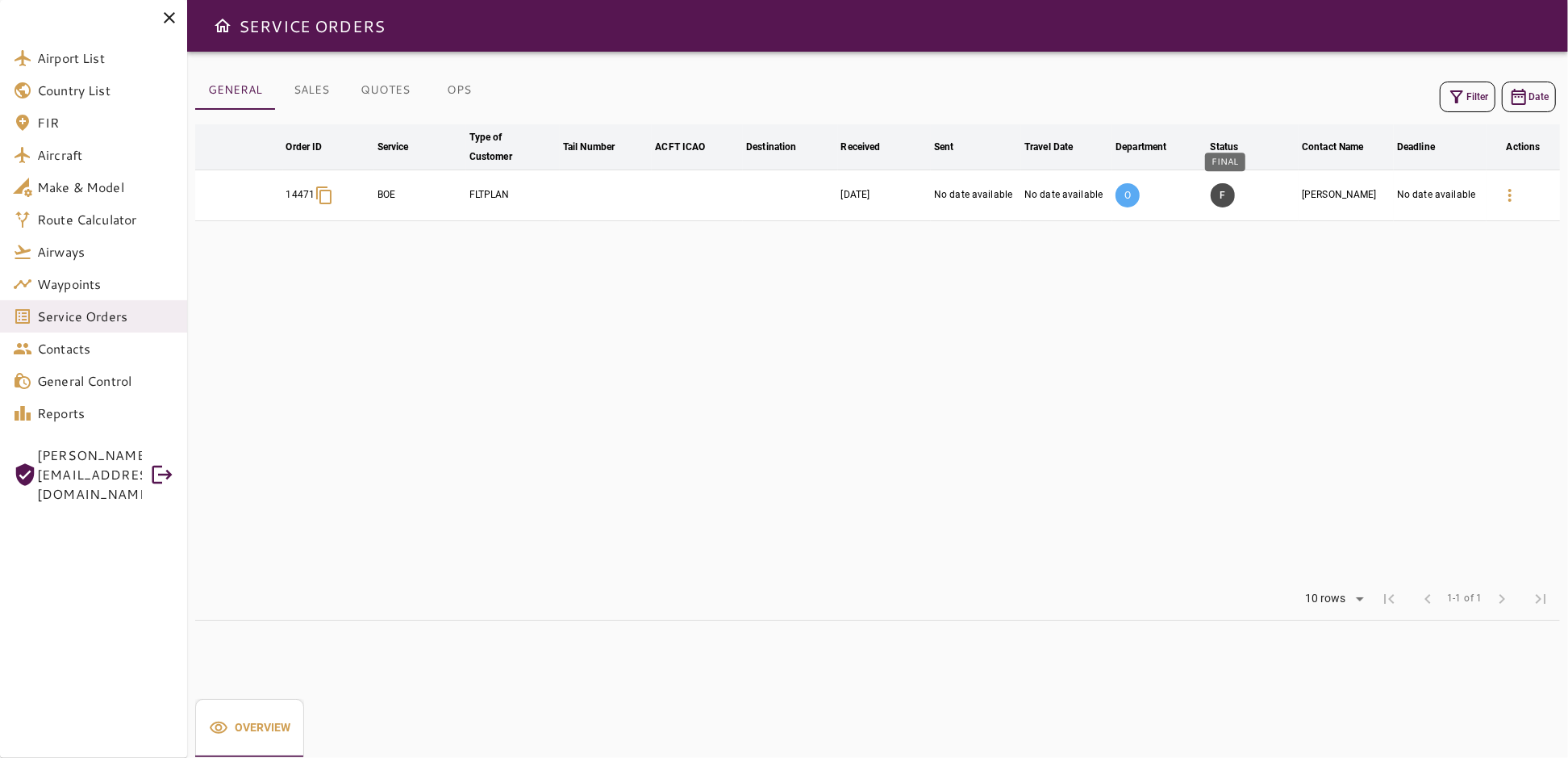
click at [1226, 200] on button "F" at bounding box center [1223, 195] width 24 height 24
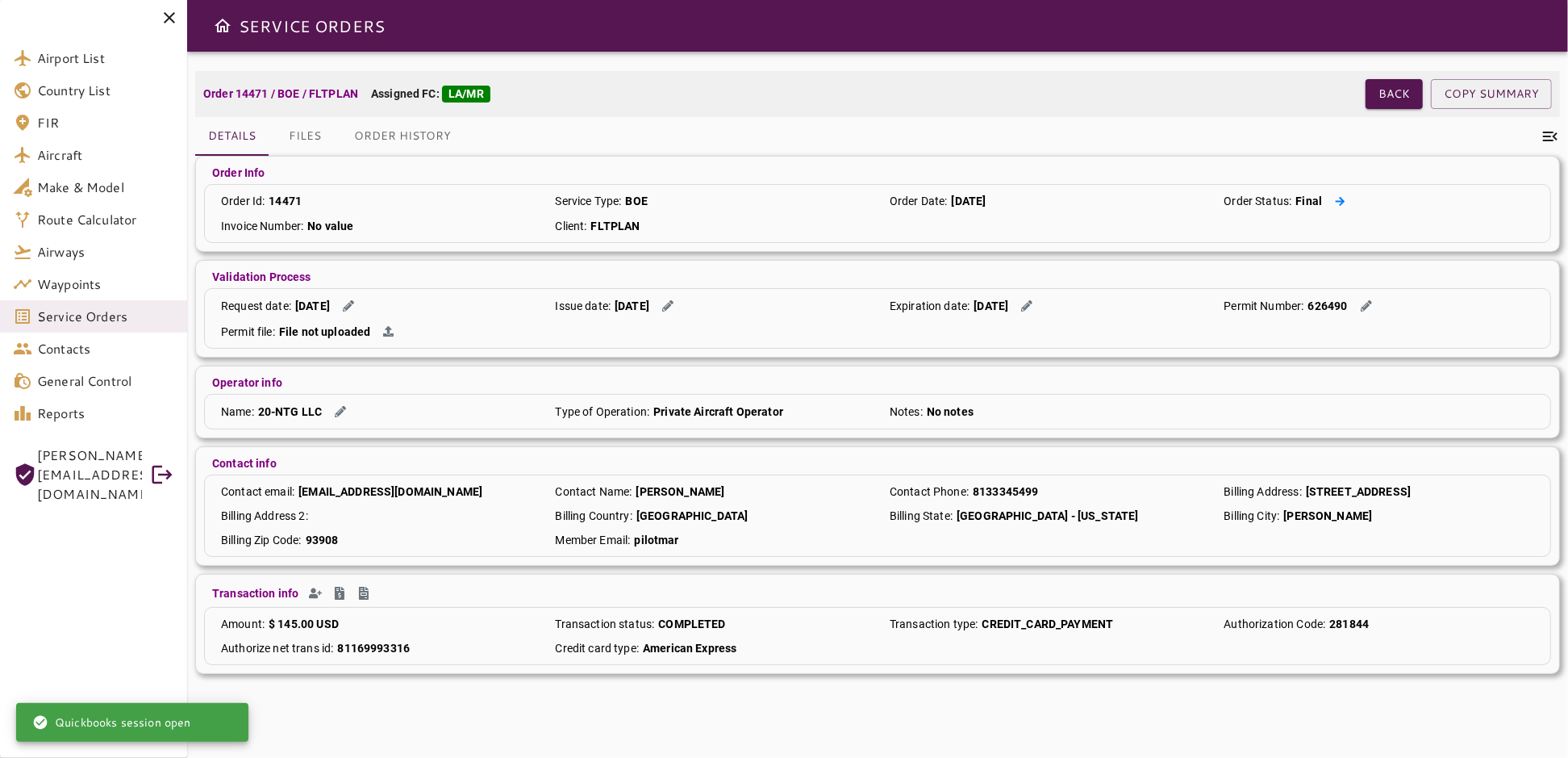
click at [1335, 205] on icon at bounding box center [1340, 201] width 11 height 11
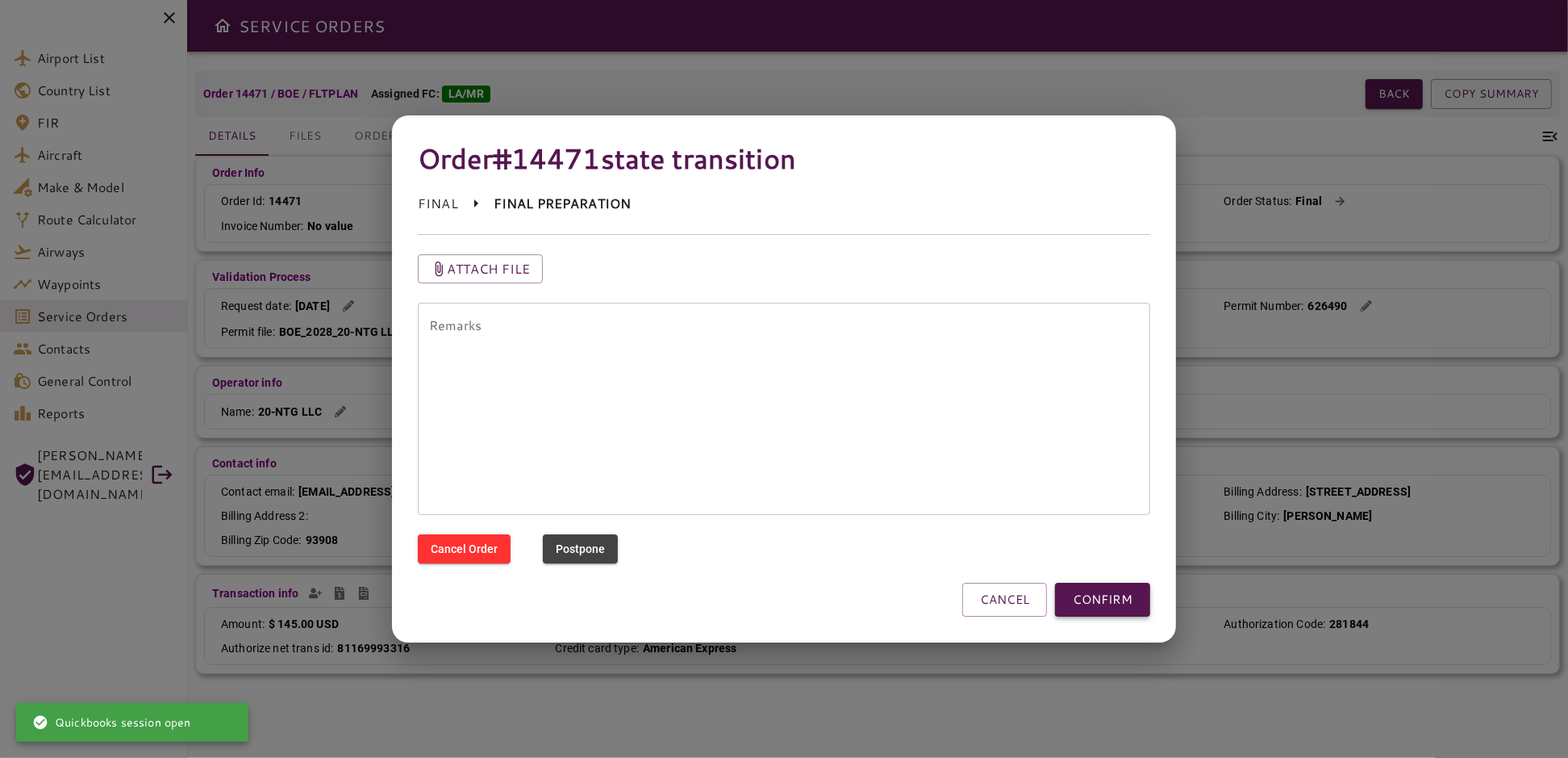
click at [1104, 600] on button "CONFIRM" at bounding box center [1103, 599] width 96 height 34
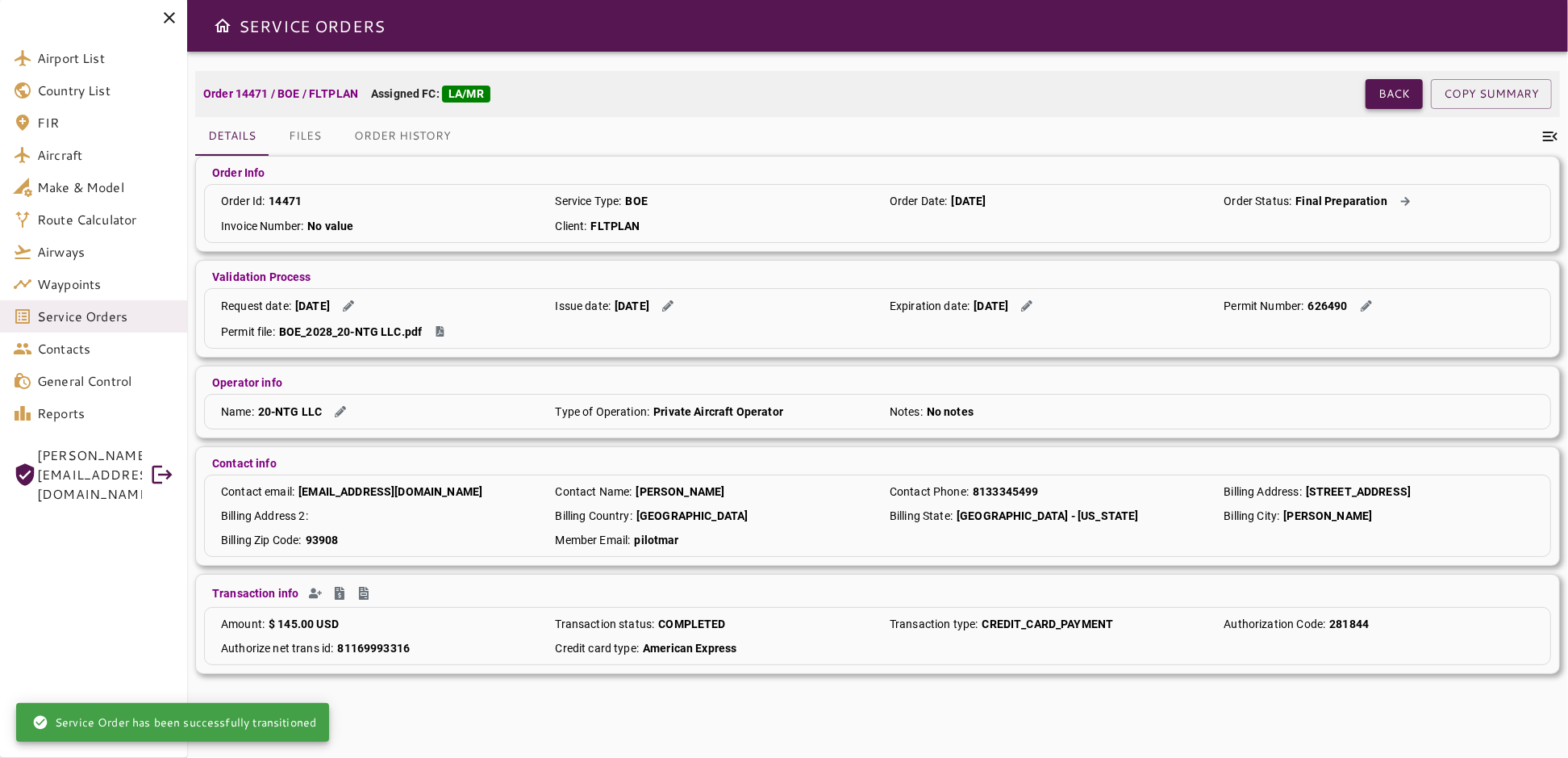
click at [1375, 94] on button "Back" at bounding box center [1394, 94] width 57 height 30
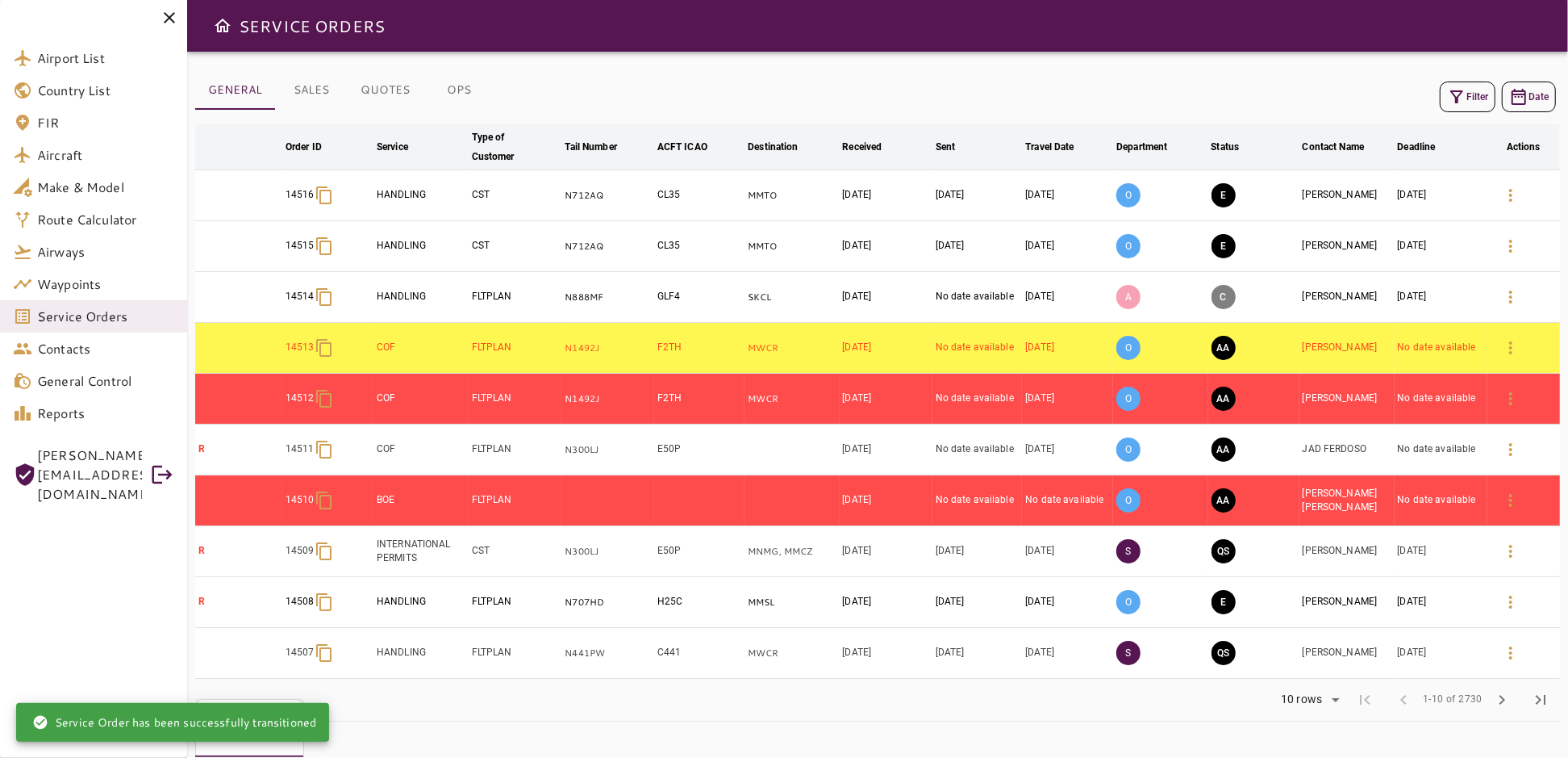
click at [1460, 89] on icon "button" at bounding box center [1456, 97] width 19 height 19
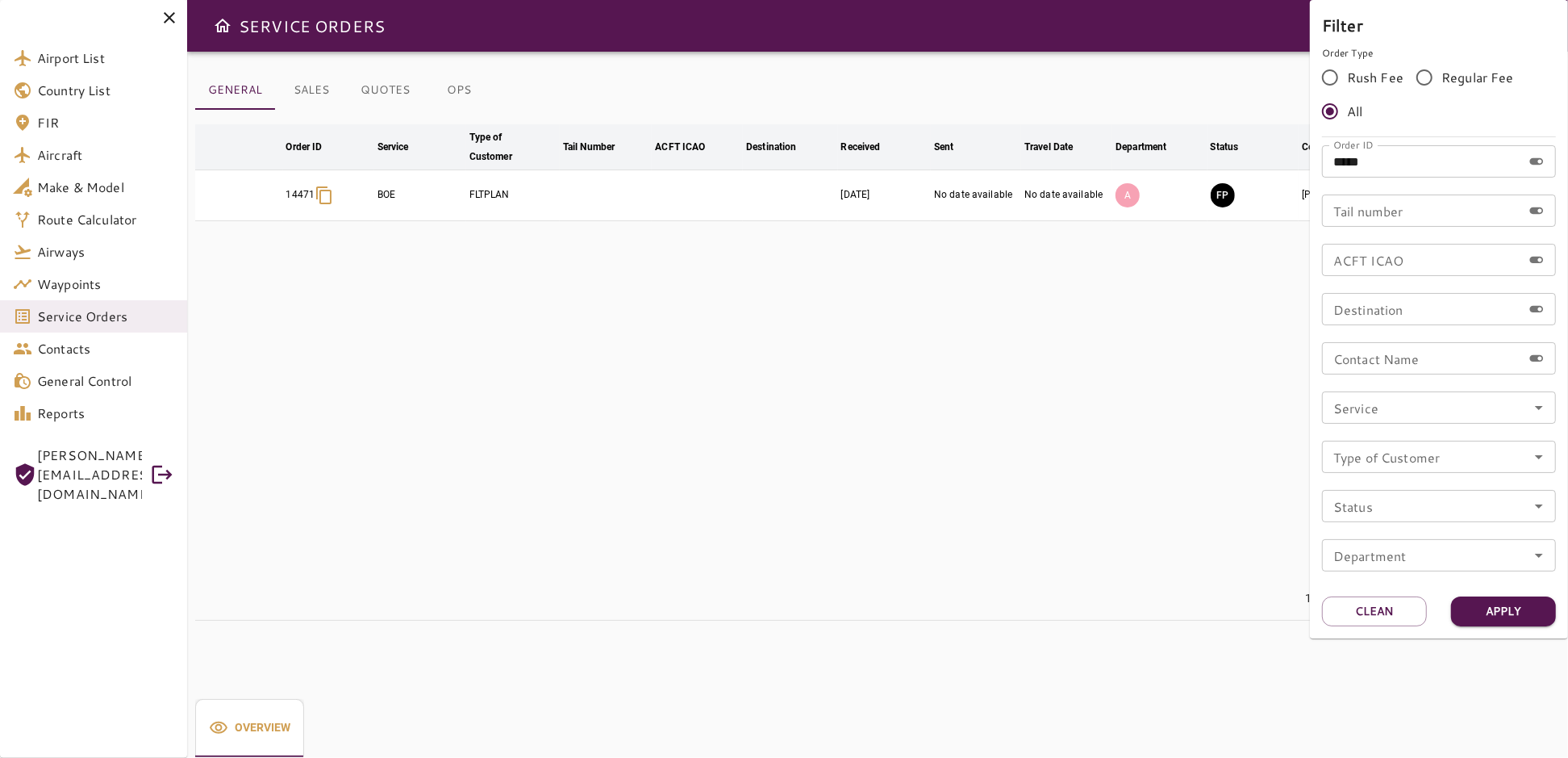
click at [1139, 287] on div at bounding box center [784, 379] width 1568 height 758
